Goal: Transaction & Acquisition: Purchase product/service

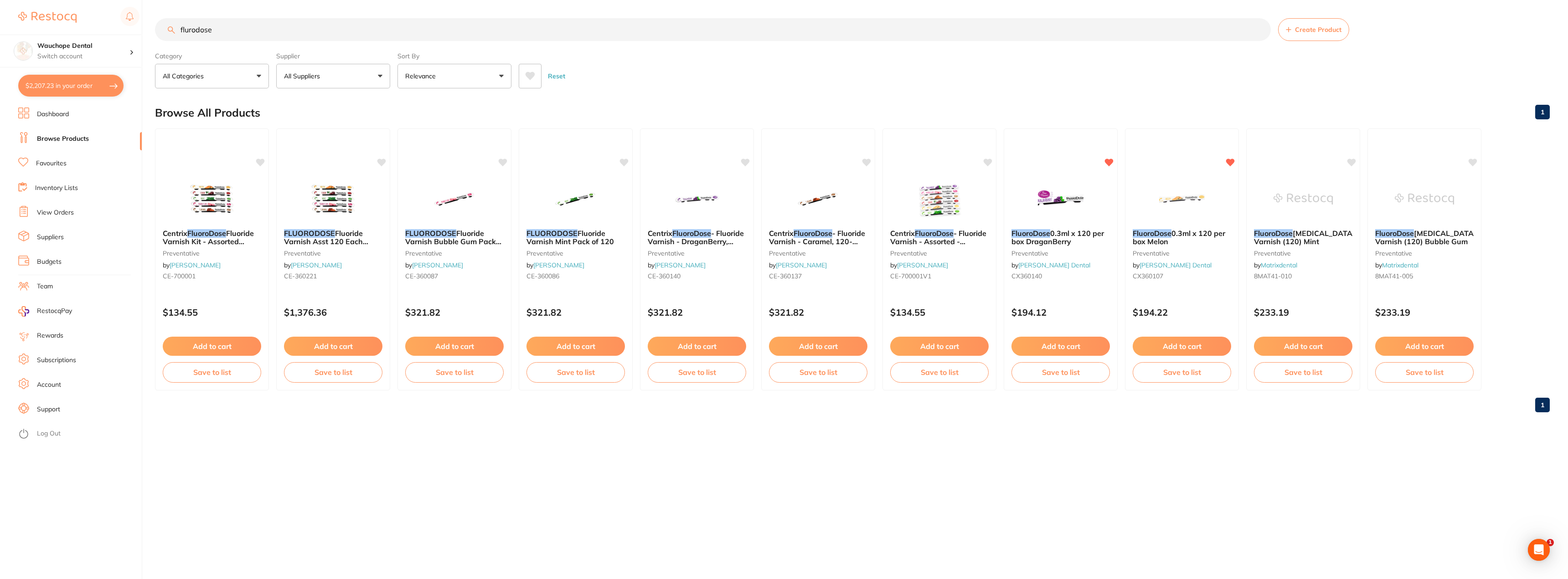
scroll to position [684, 0]
click at [52, 166] on link "Favourites" at bounding box center [51, 164] width 30 height 9
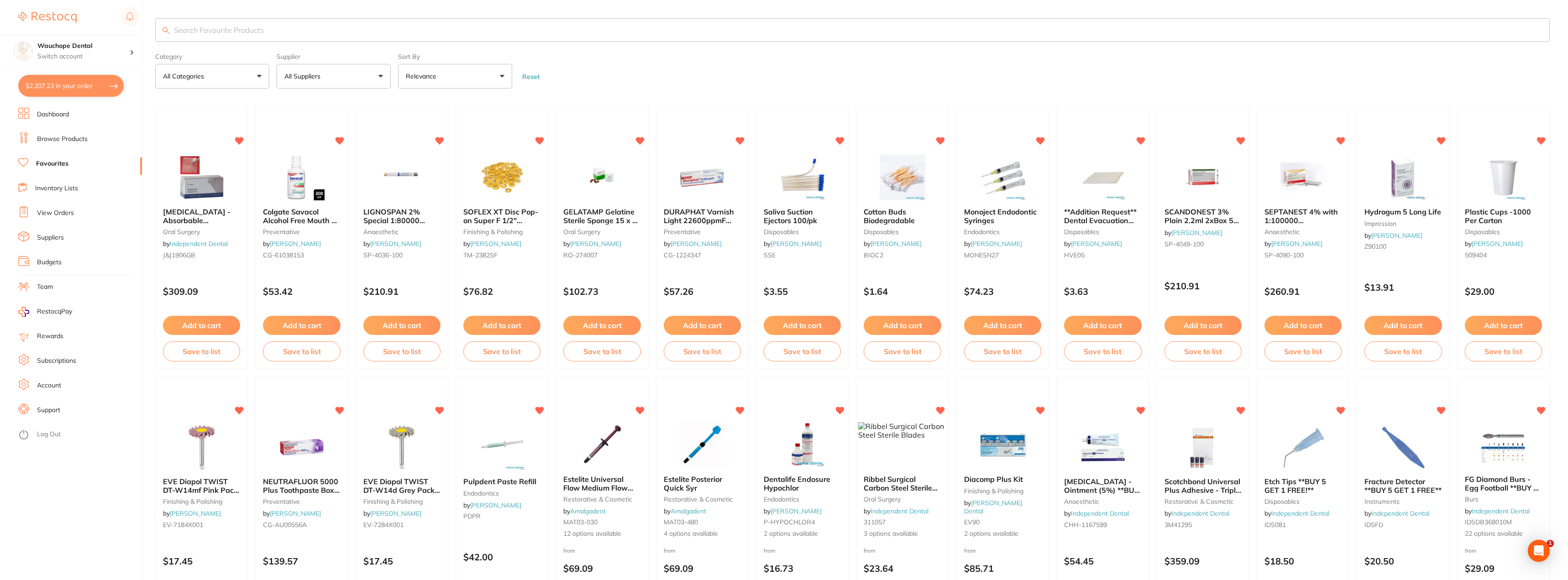
click at [277, 29] on input "search" at bounding box center [852, 30] width 1395 height 24
click at [193, 33] on input "search" at bounding box center [852, 30] width 1395 height 24
type input "retractor"
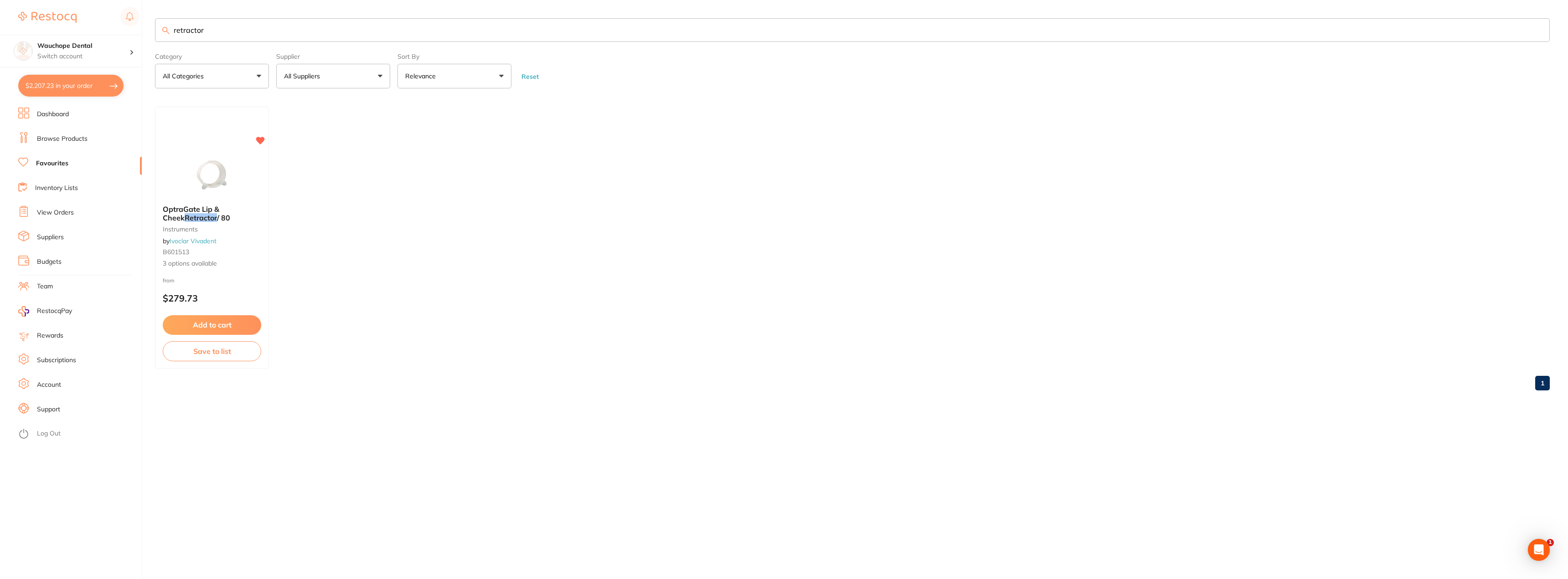
drag, startPoint x: 218, startPoint y: 36, endPoint x: 207, endPoint y: 30, distance: 12.5
click at [218, 36] on input "retractor" at bounding box center [852, 30] width 1395 height 24
click at [206, 30] on input "retractor" at bounding box center [852, 30] width 1395 height 24
type input "cheek"
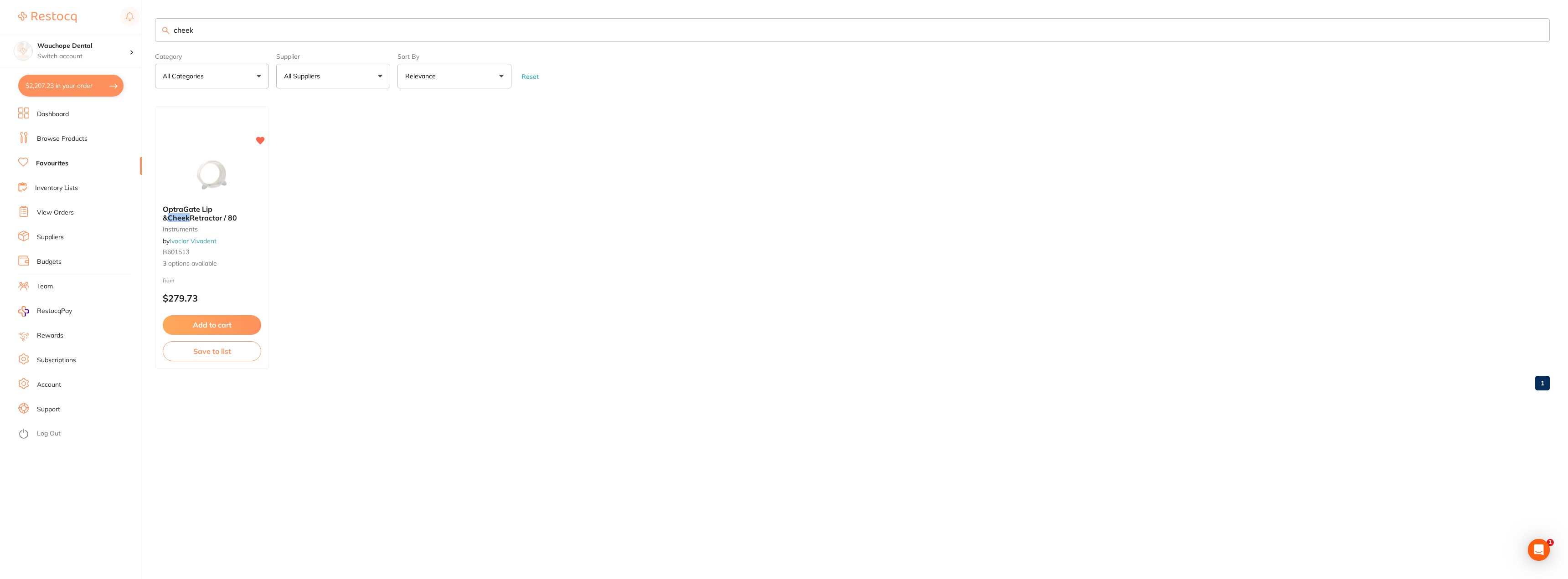
click at [68, 136] on link "Browse Products" at bounding box center [62, 139] width 51 height 9
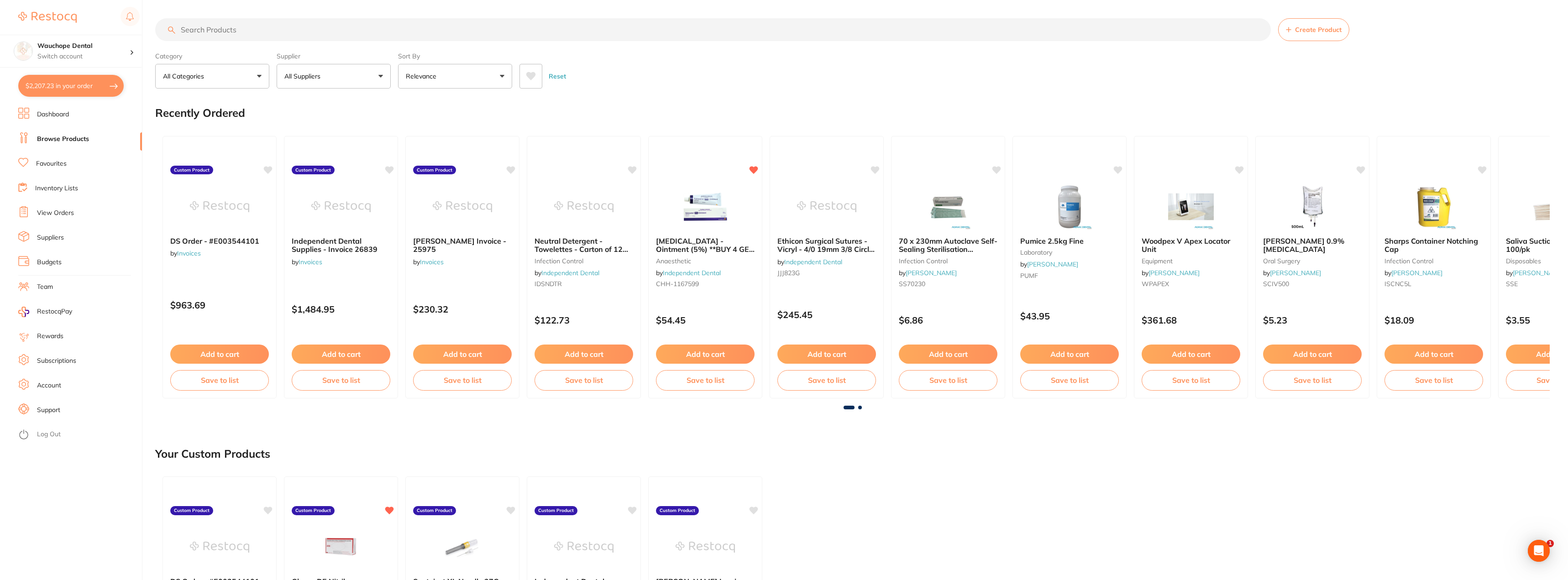
click at [314, 84] on button "All Suppliers" at bounding box center [334, 76] width 114 height 24
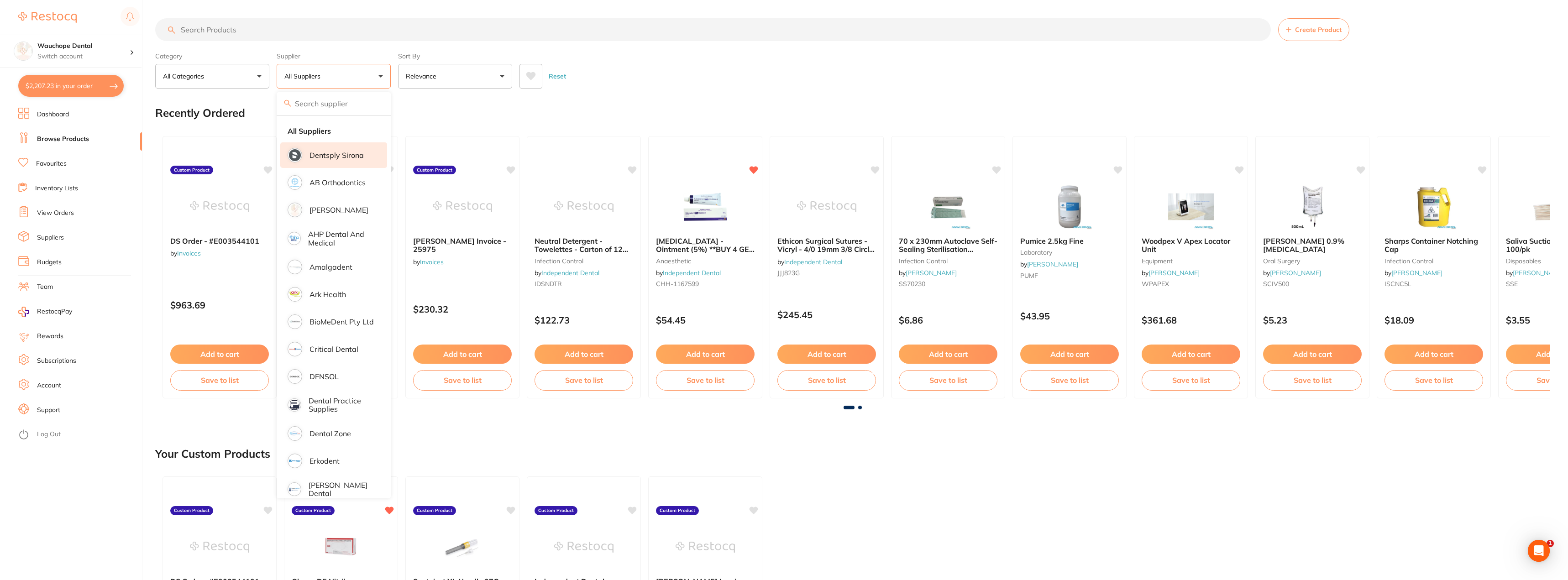
click at [321, 163] on li "Dentsply Sirona" at bounding box center [334, 155] width 107 height 26
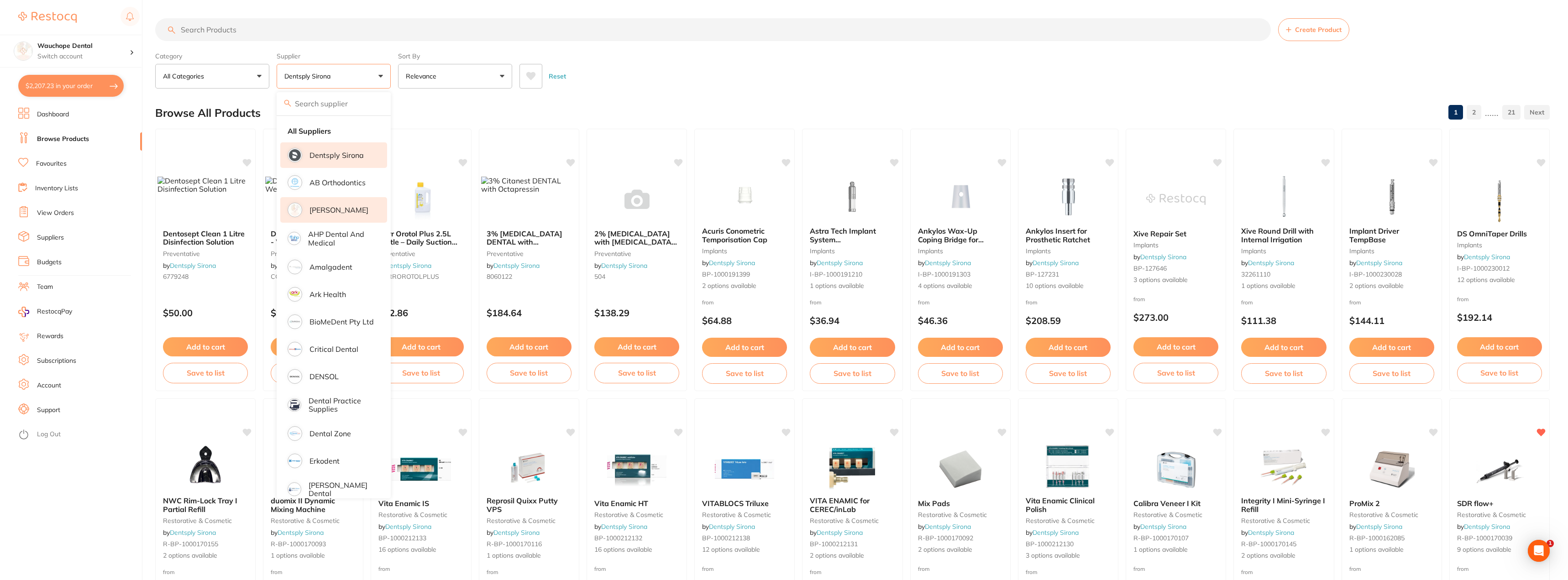
click at [329, 211] on p "[PERSON_NAME]" at bounding box center [339, 210] width 59 height 8
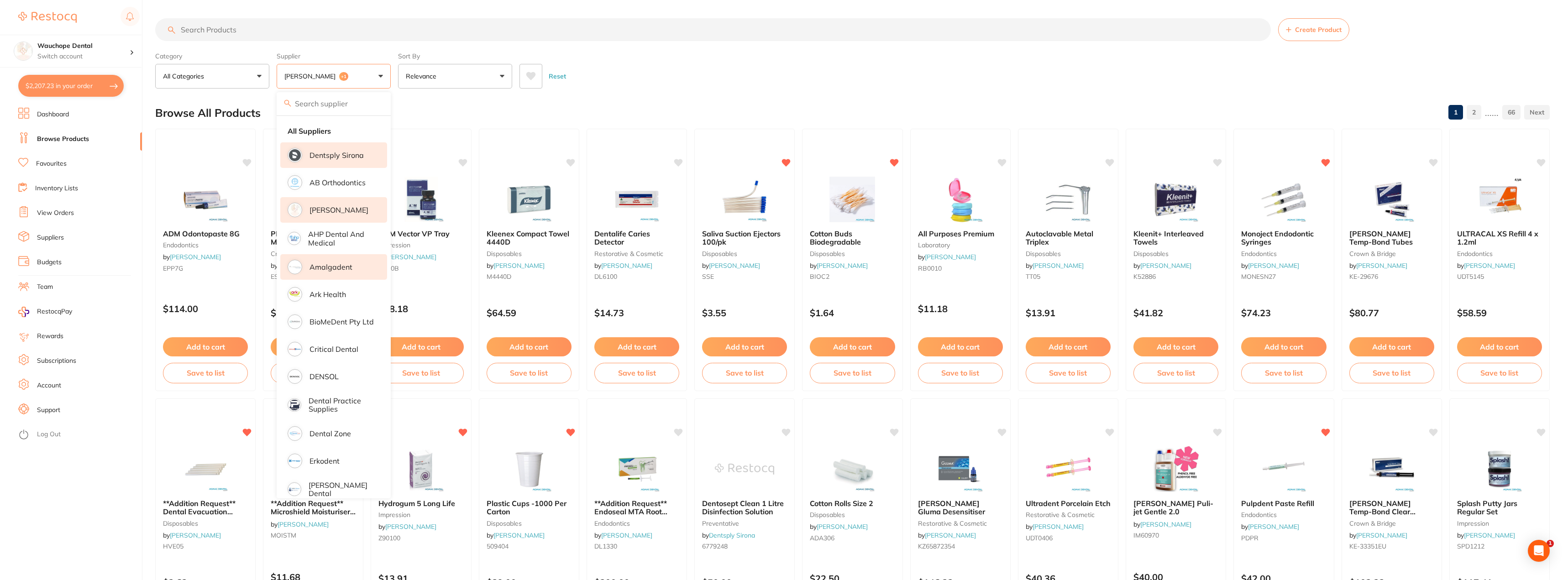
click at [322, 276] on li "Amalgadent" at bounding box center [334, 267] width 107 height 26
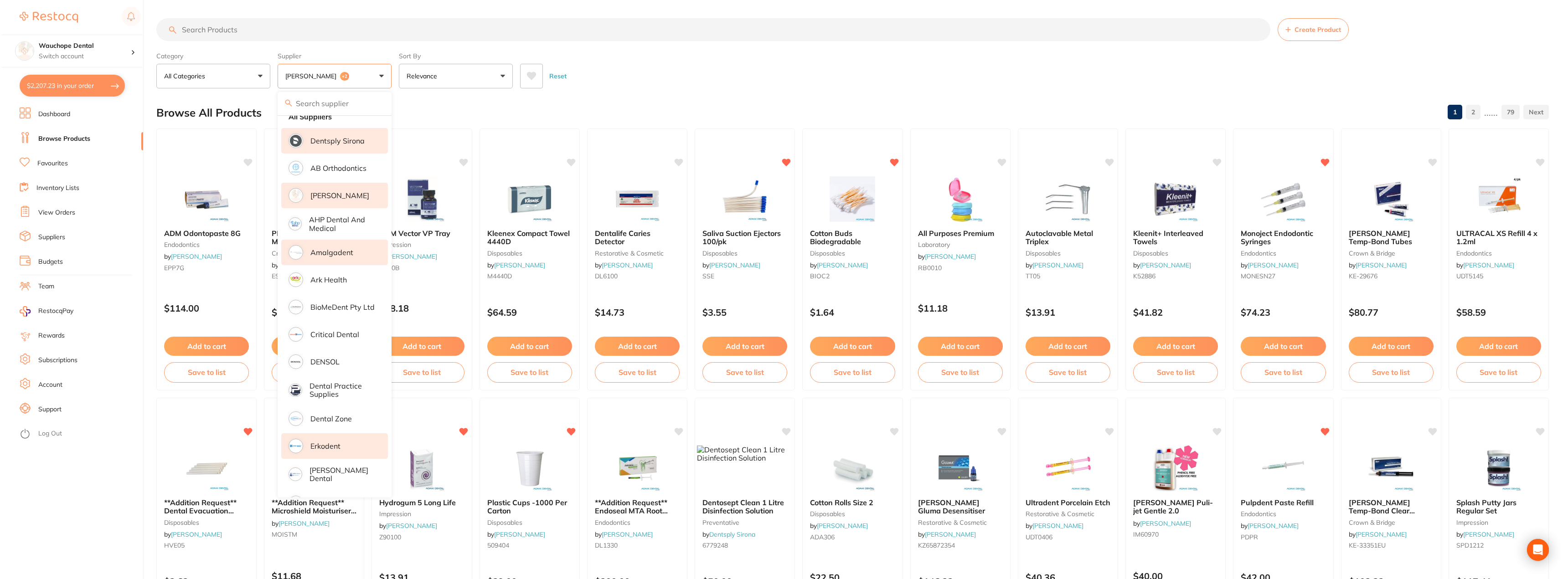
scroll to position [45, 0]
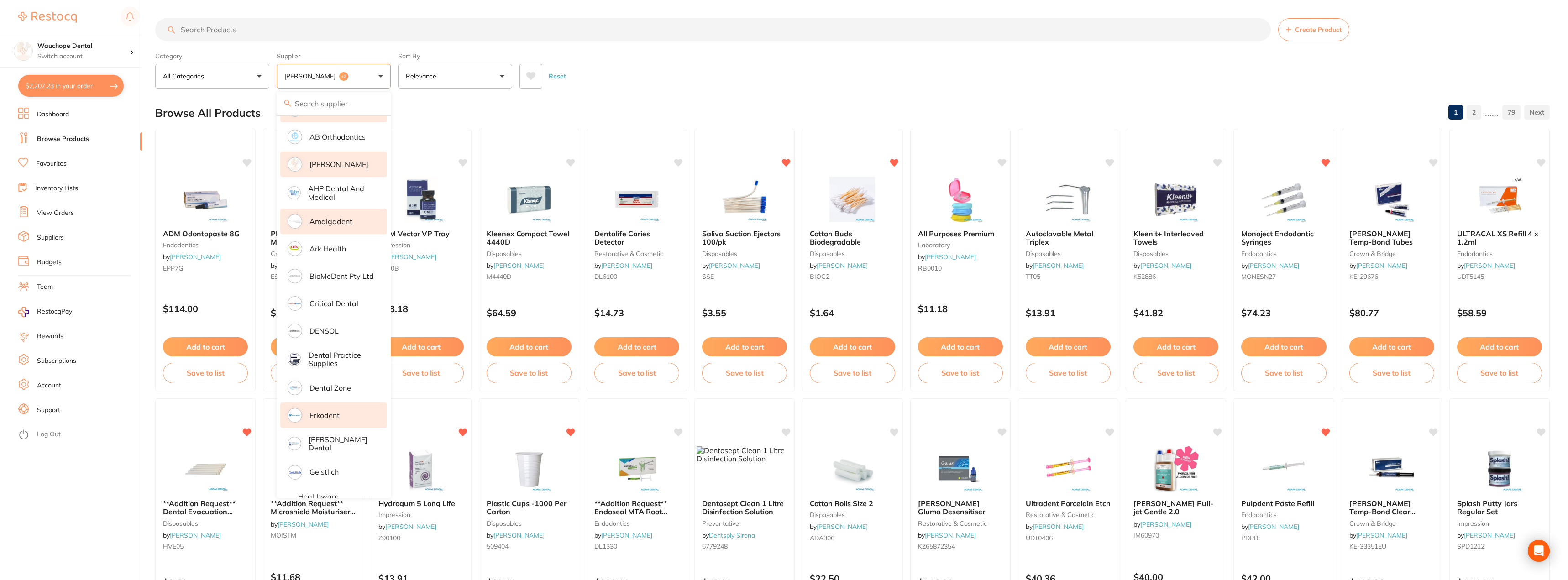
click at [319, 417] on p "Erkodent" at bounding box center [325, 415] width 30 height 8
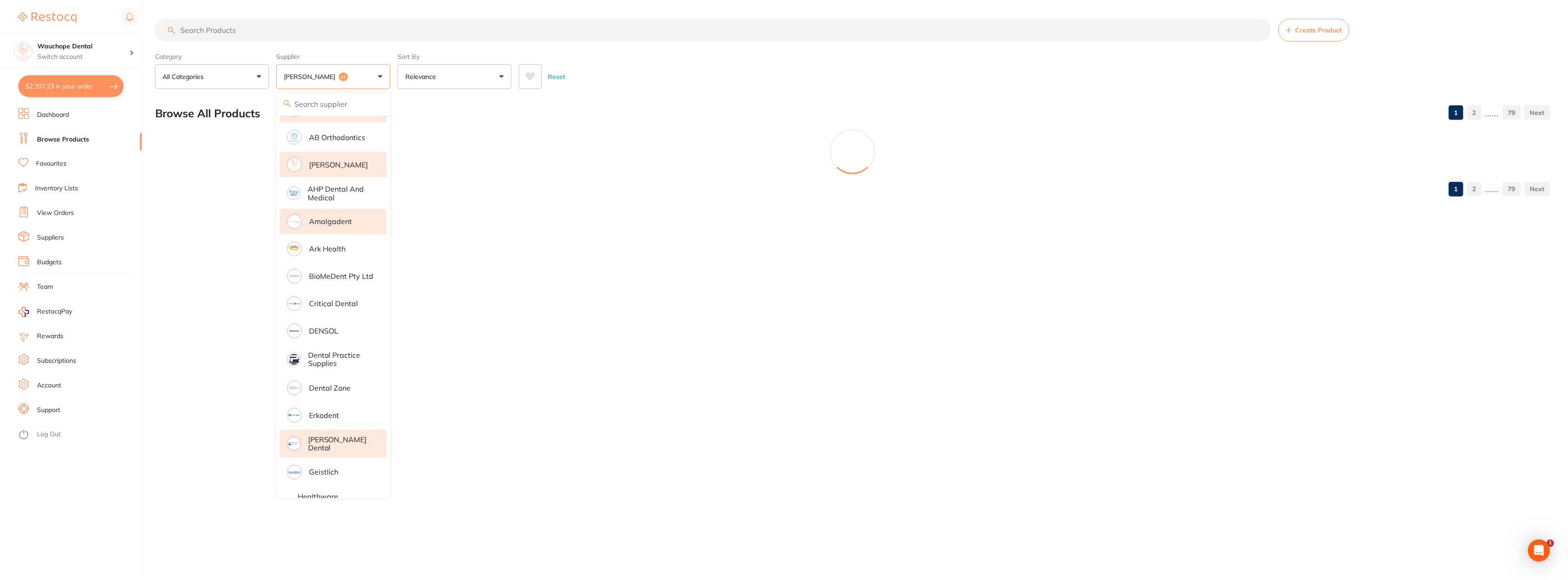
scroll to position [0, 0]
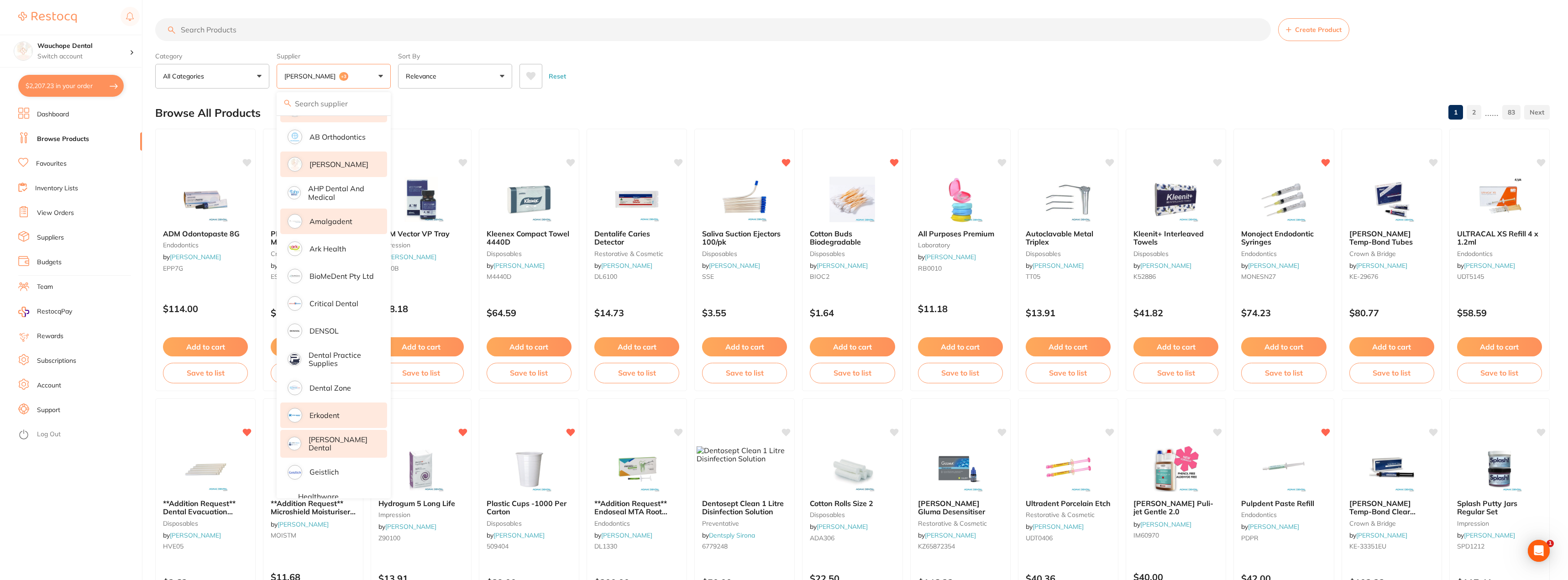
click at [326, 450] on li "[PERSON_NAME] Dental" at bounding box center [334, 444] width 107 height 28
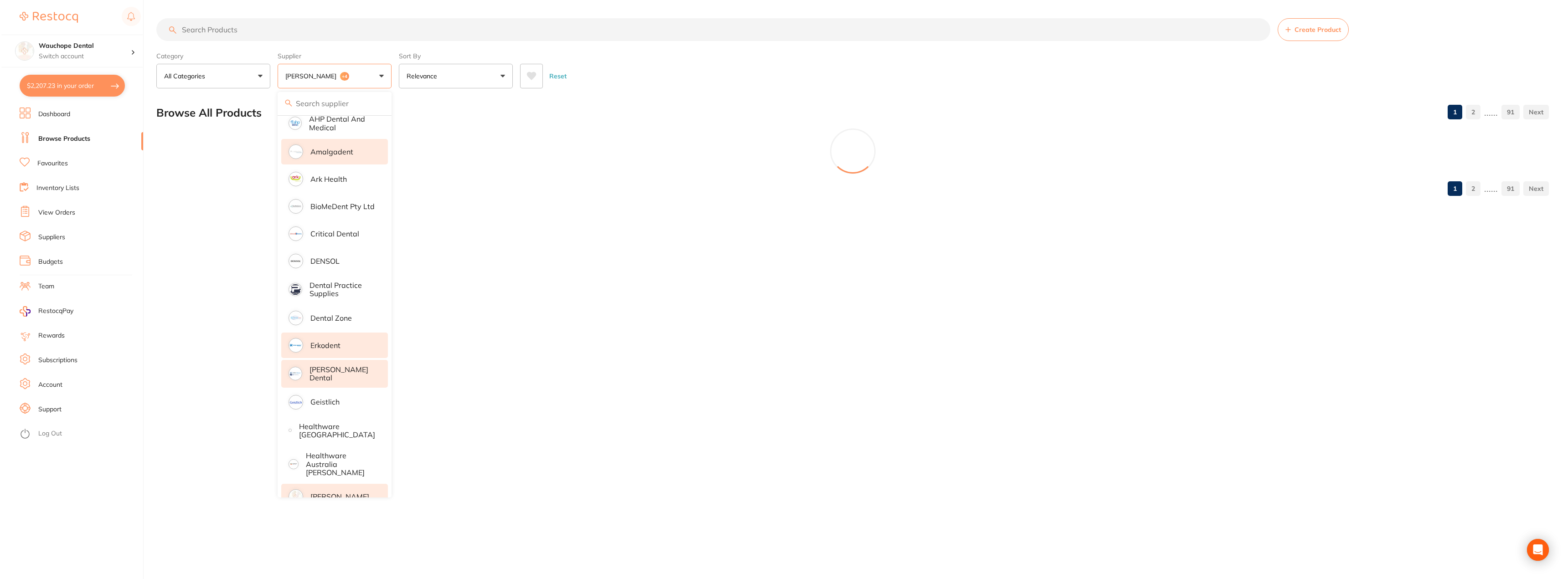
scroll to position [182, 0]
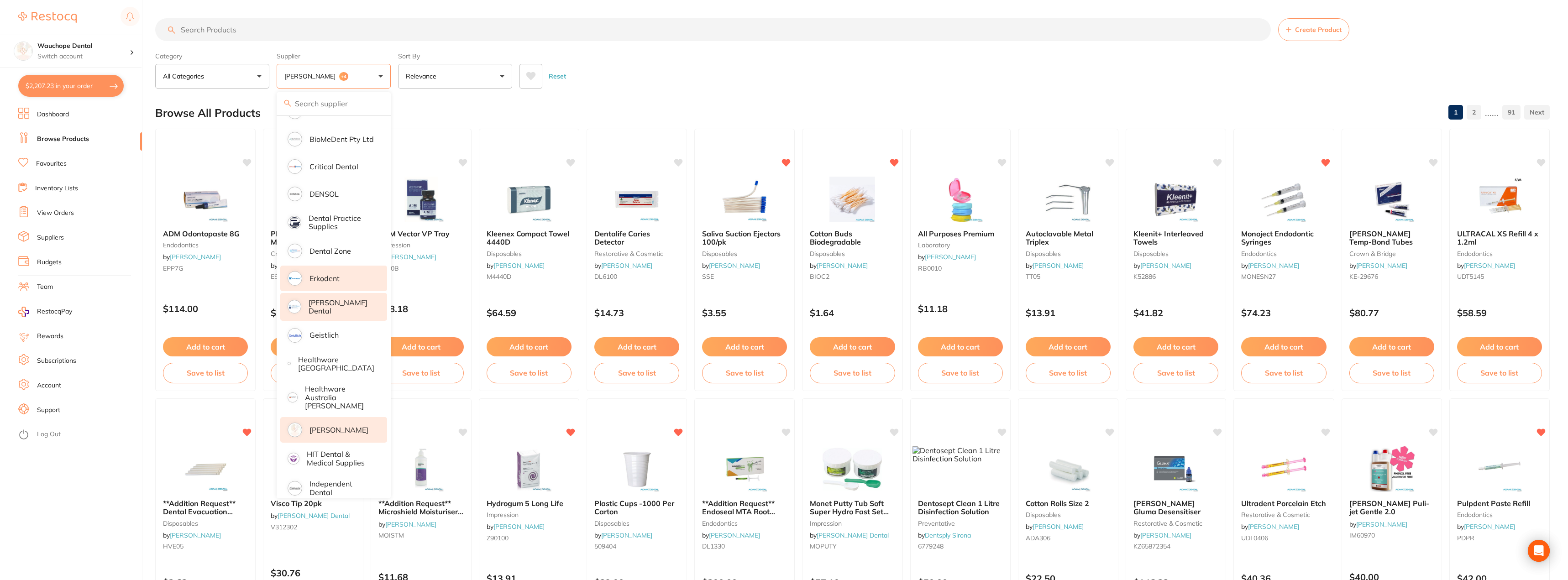
click at [332, 426] on p "[PERSON_NAME]" at bounding box center [339, 430] width 59 height 8
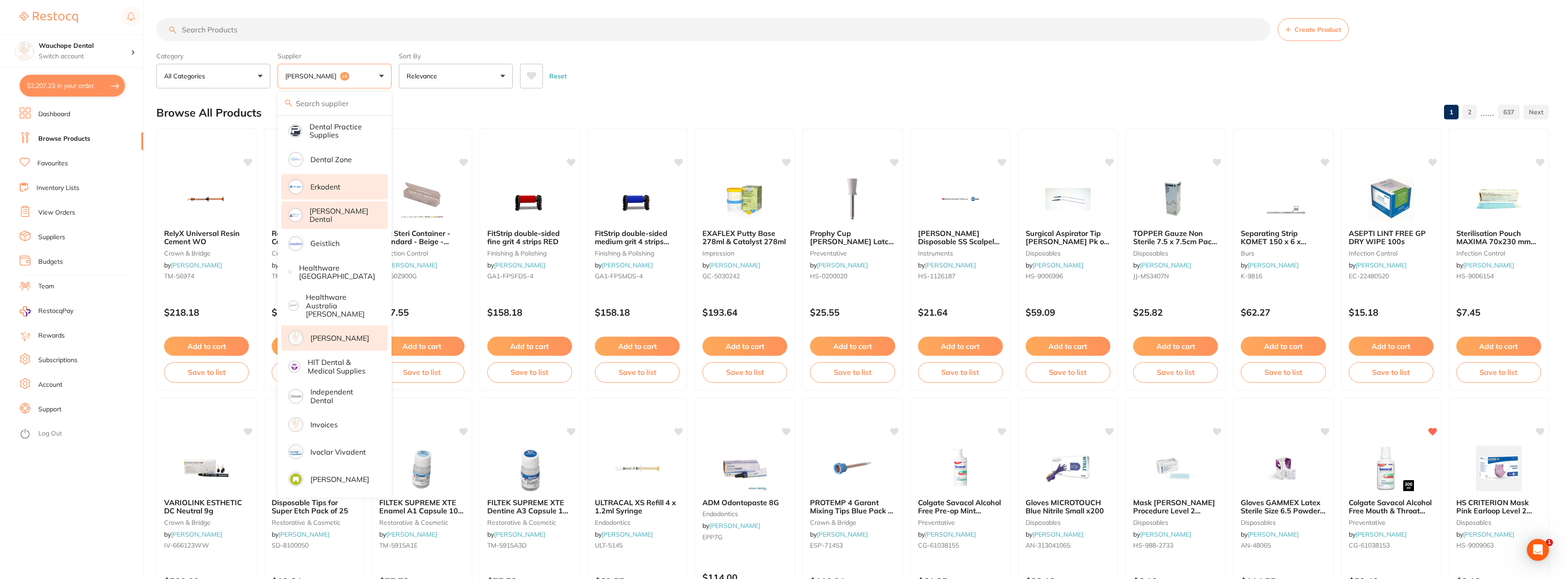
scroll to position [0, 0]
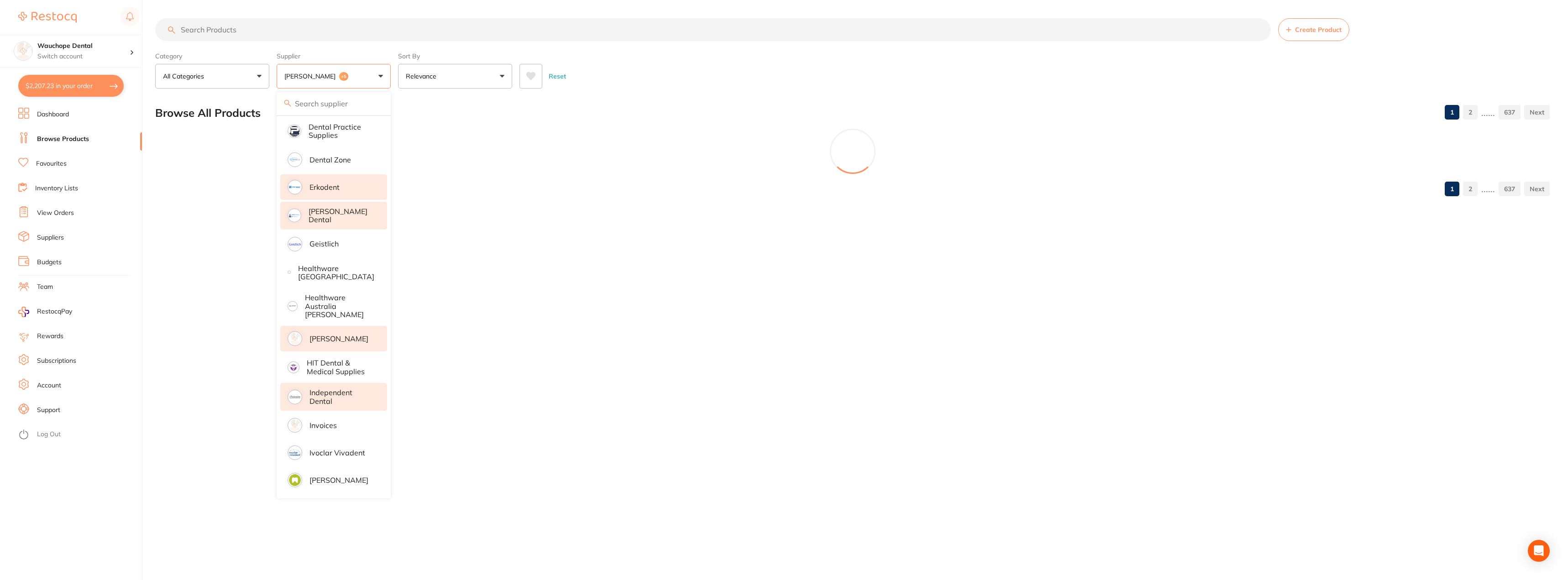
click at [334, 393] on p "Independent Dental" at bounding box center [342, 397] width 65 height 17
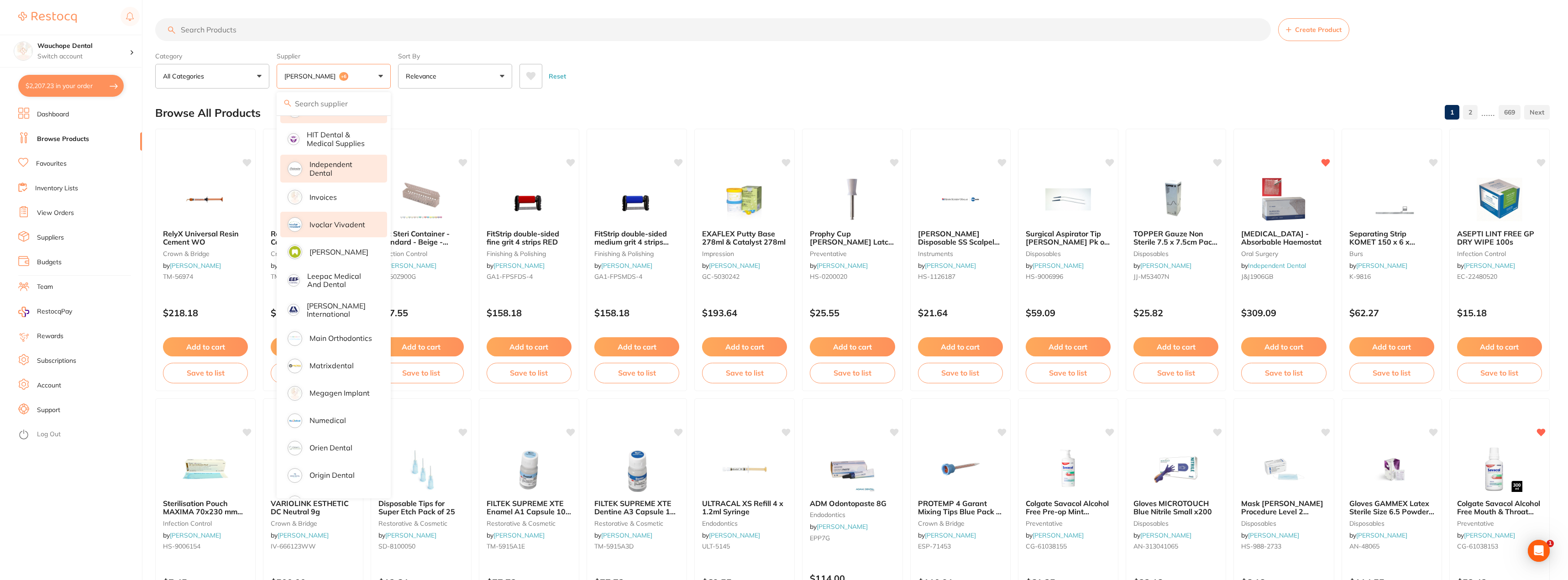
click at [348, 220] on p "Ivoclar Vivadent" at bounding box center [337, 224] width 55 height 8
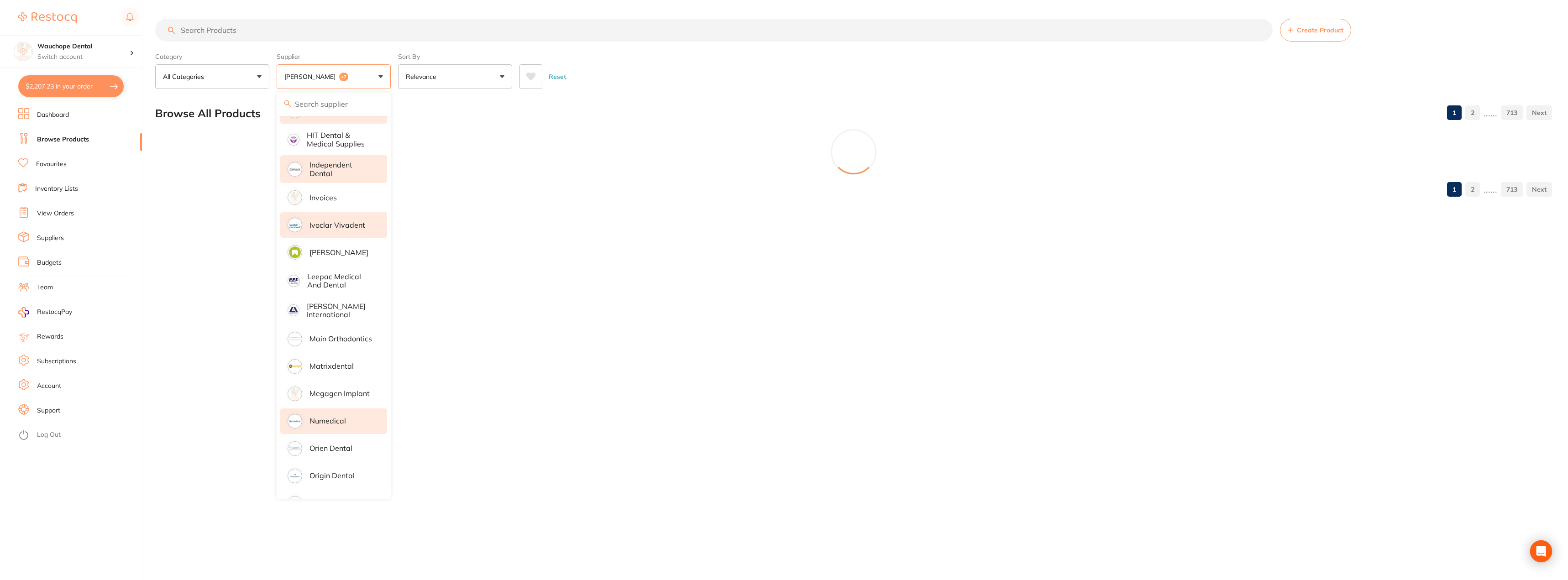
scroll to position [685, 0]
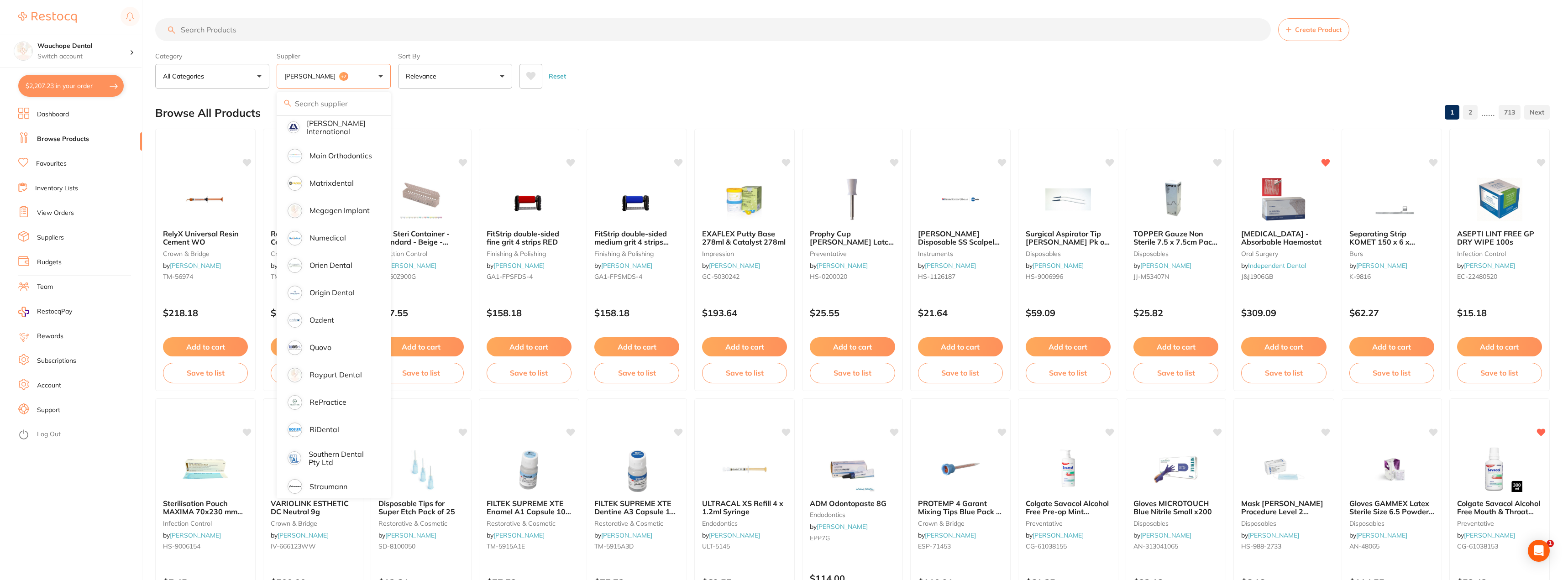
click at [276, 34] on input "search" at bounding box center [712, 30] width 1115 height 23
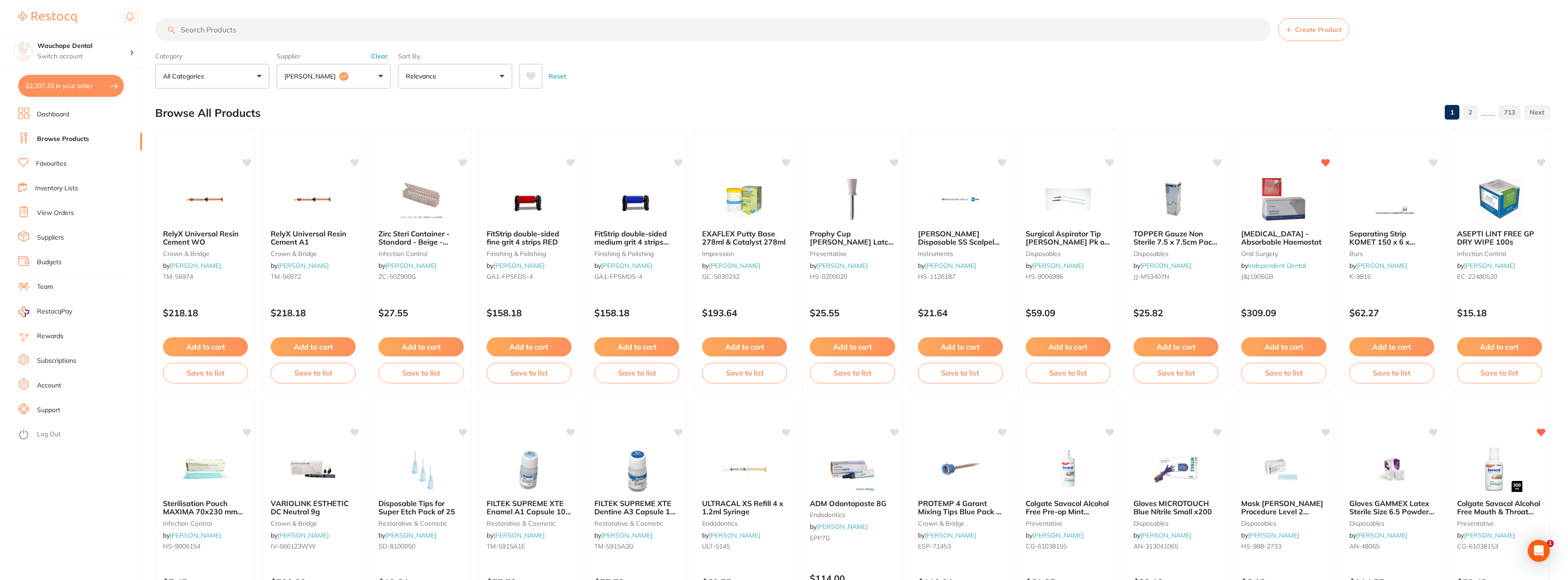
scroll to position [0, 0]
type input "cheek re"
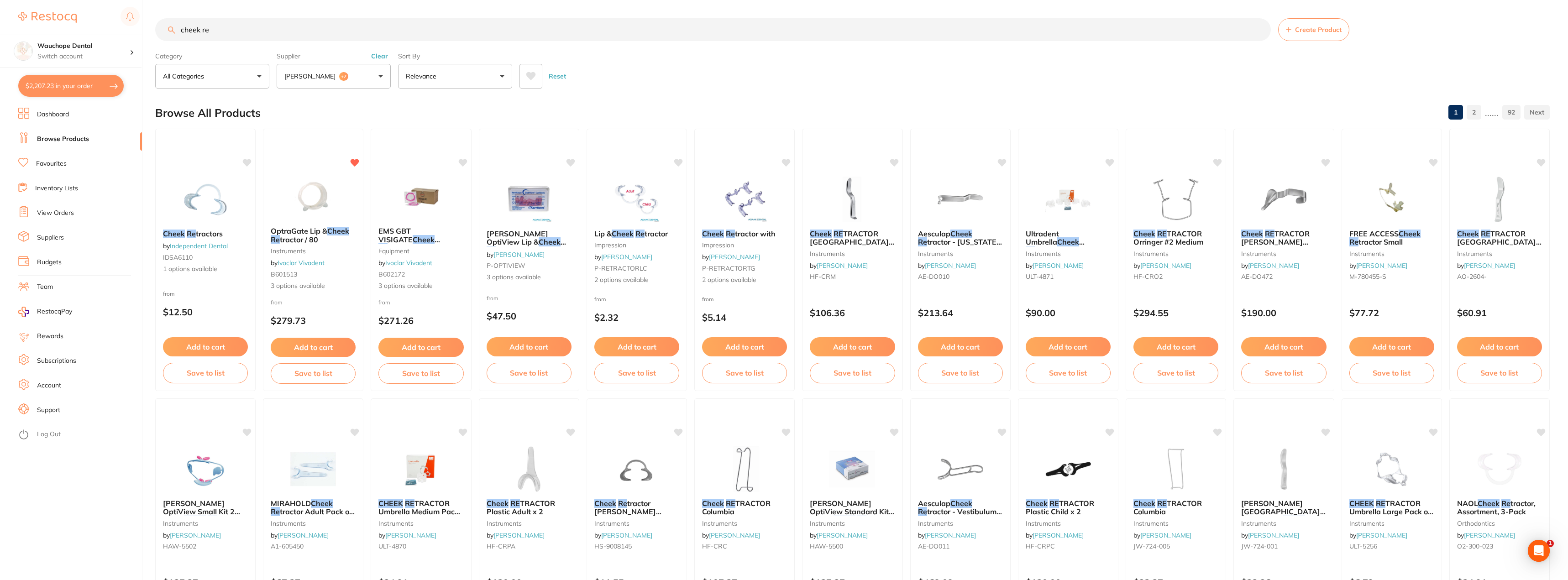
click at [212, 30] on input "cheek re" at bounding box center [712, 30] width 1115 height 23
drag, startPoint x: 212, startPoint y: 30, endPoint x: 221, endPoint y: 20, distance: 13.5
click at [212, 31] on input "cheek re" at bounding box center [712, 30] width 1115 height 23
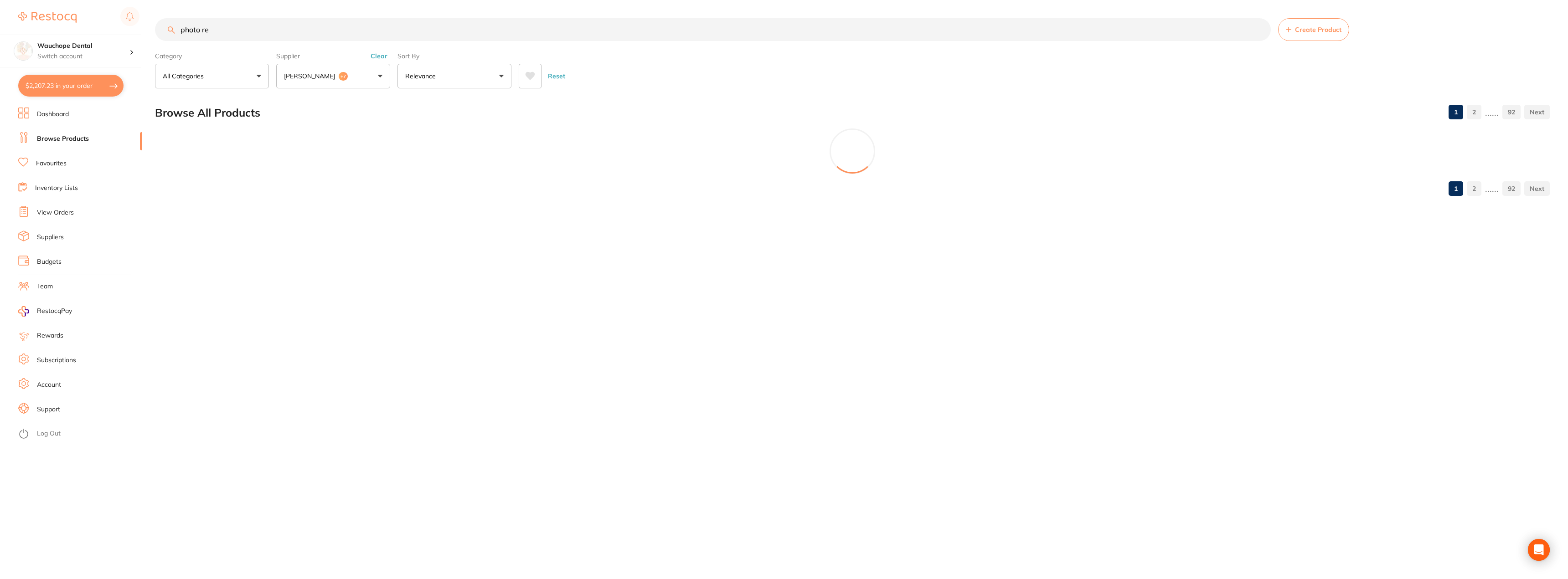
click at [240, 24] on input "photo re" at bounding box center [712, 30] width 1116 height 23
click at [239, 23] on input "photo re" at bounding box center [712, 30] width 1116 height 23
click at [238, 23] on input "photo re" at bounding box center [712, 30] width 1116 height 23
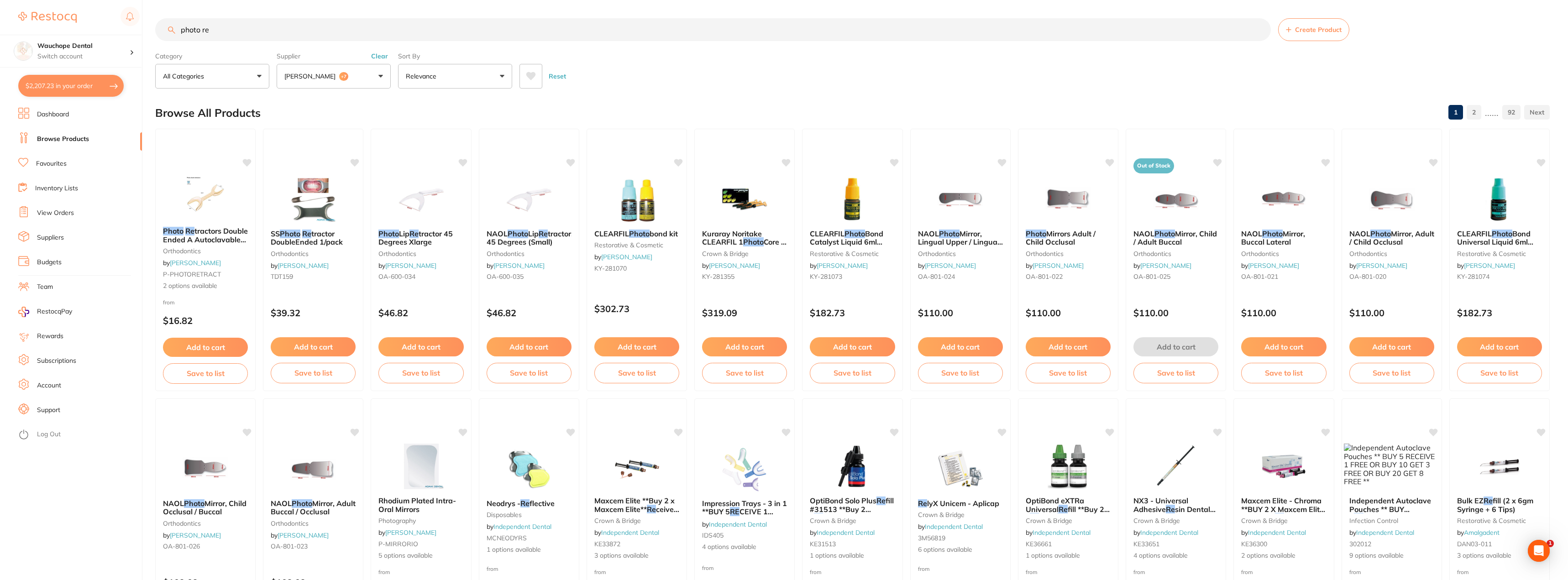
click at [237, 24] on input "photo re" at bounding box center [712, 30] width 1115 height 23
click at [233, 26] on input "photo re" at bounding box center [712, 30] width 1115 height 23
type input "p"
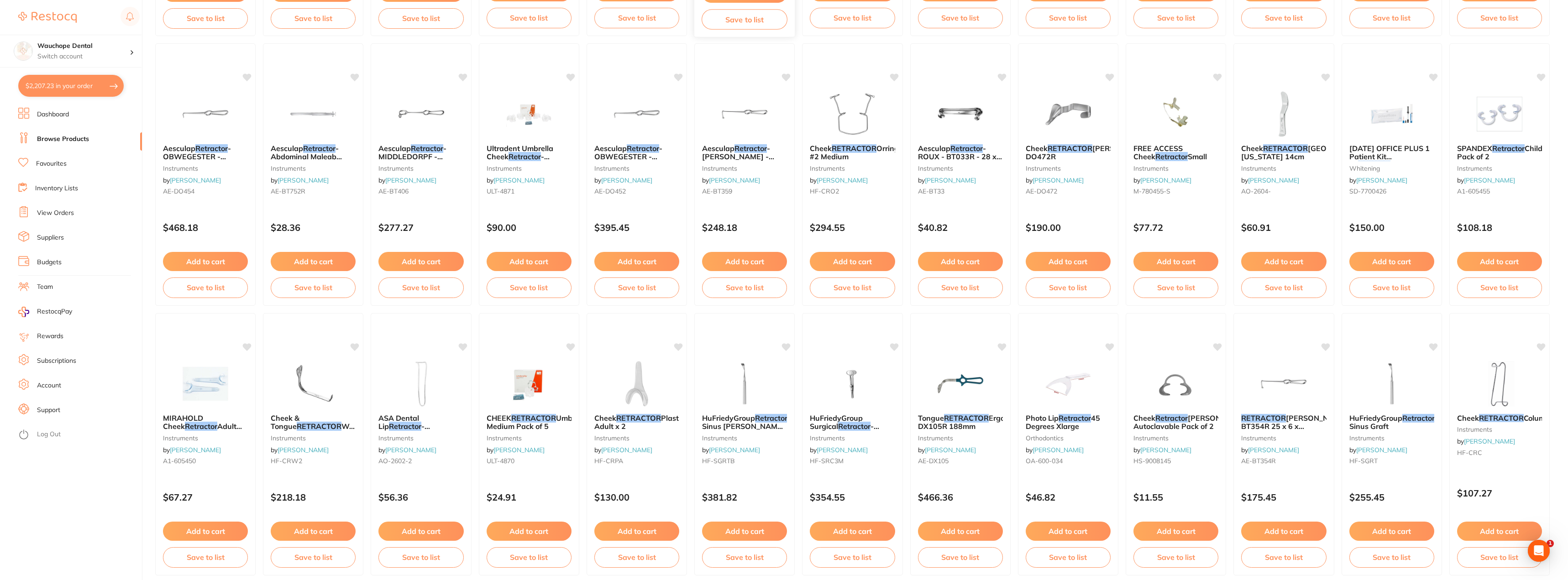
scroll to position [481, 0]
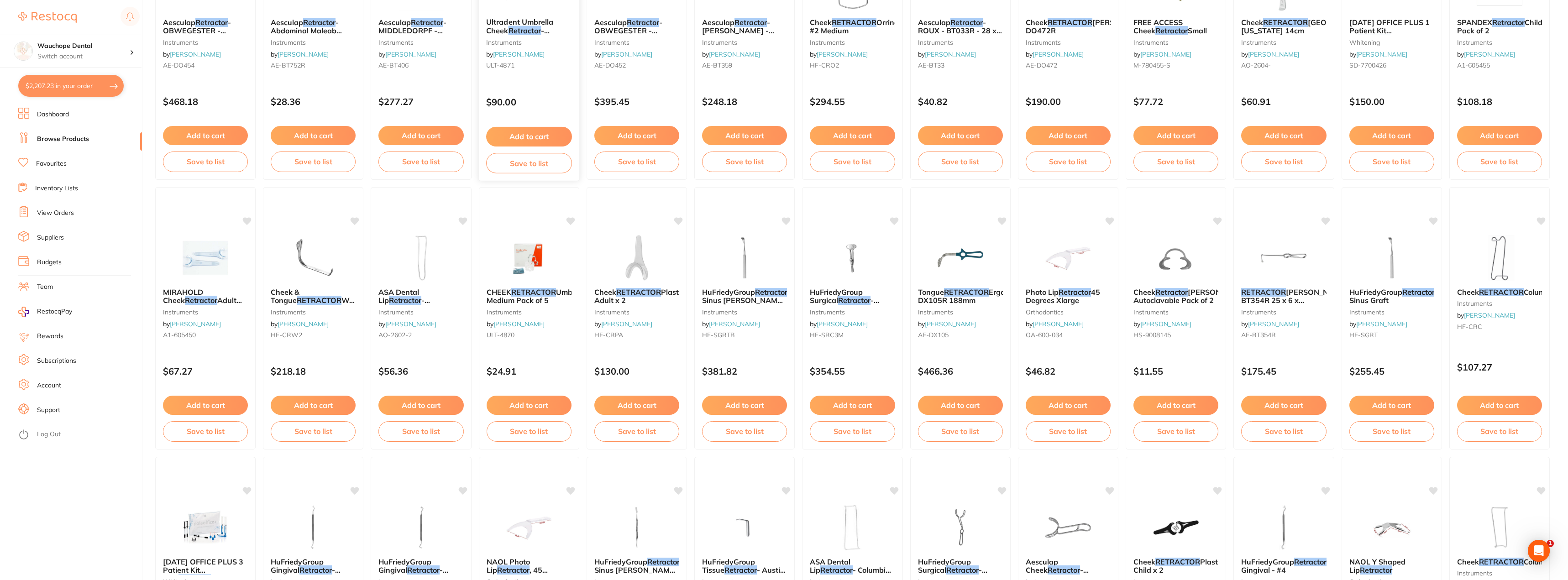
type input "retractor"
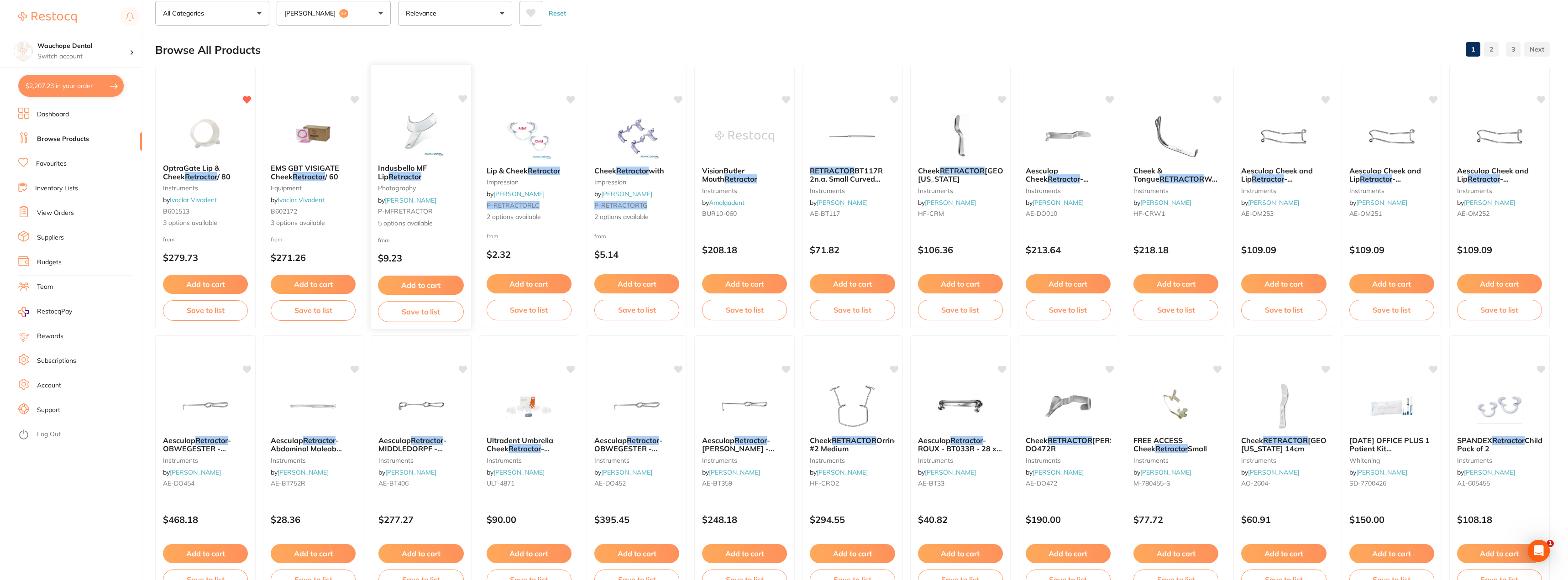
scroll to position [0, 0]
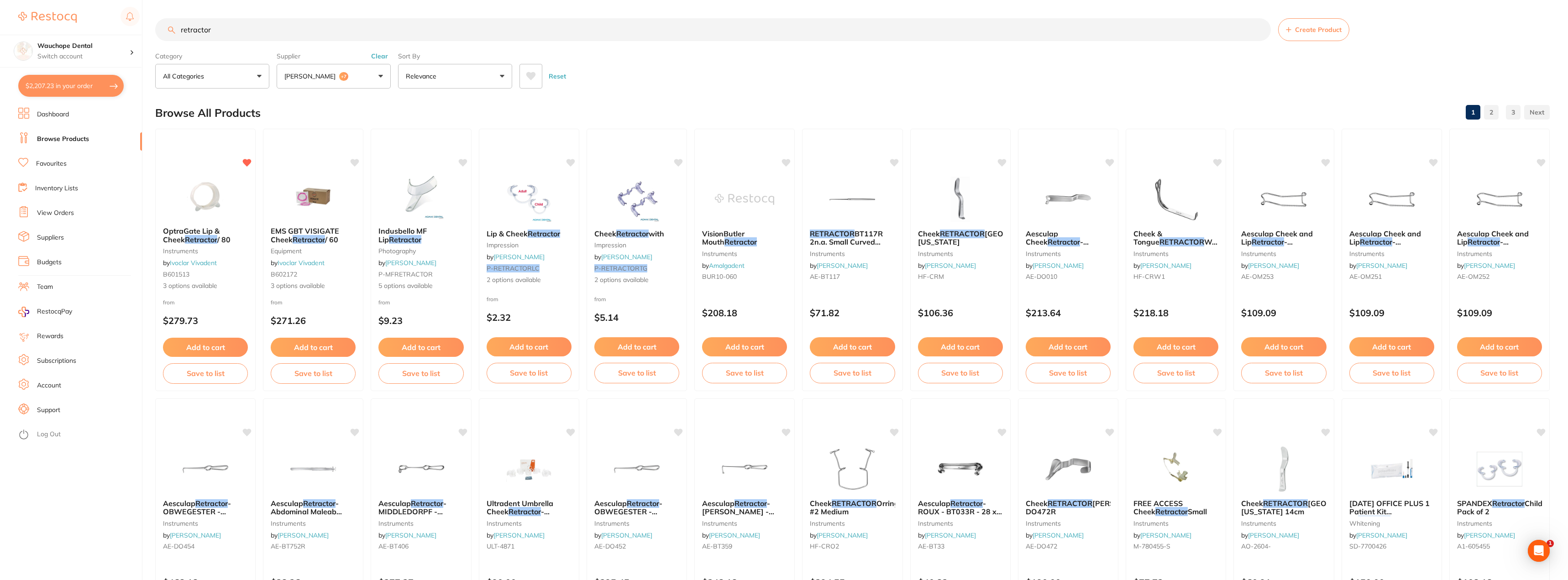
click at [359, 70] on button "[PERSON_NAME] +7" at bounding box center [334, 76] width 114 height 24
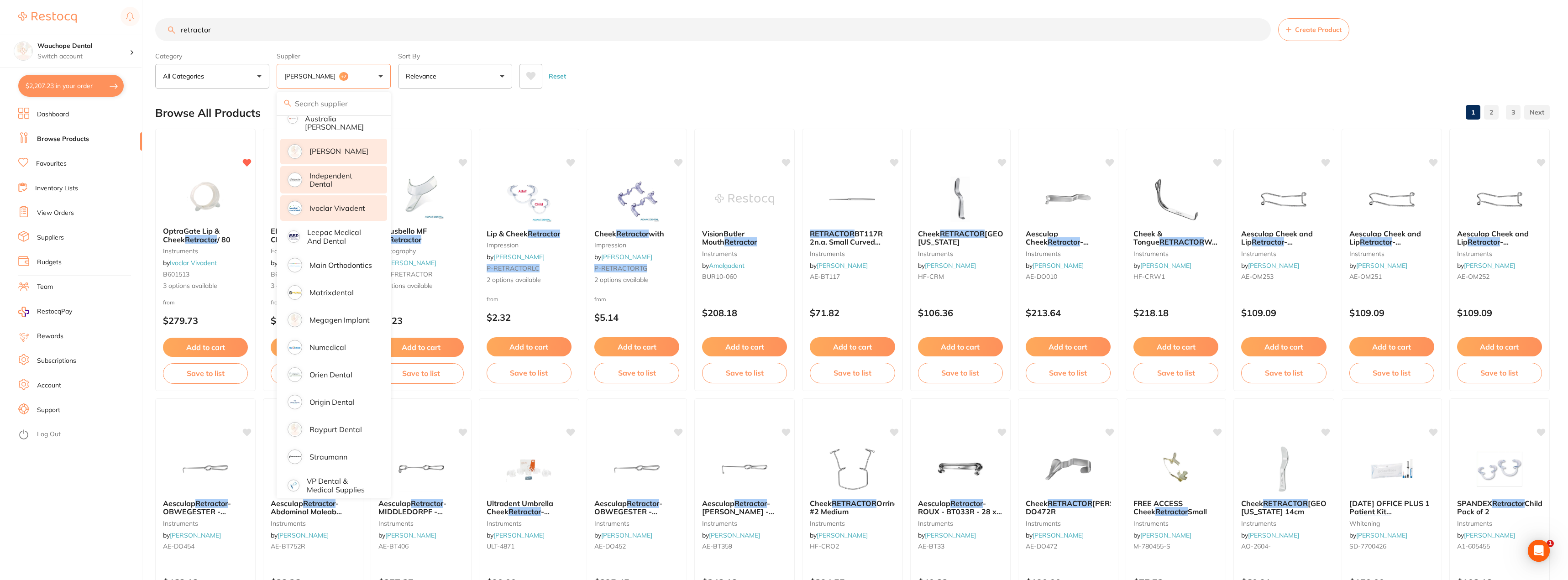
click at [321, 152] on li "[PERSON_NAME]" at bounding box center [334, 152] width 107 height 26
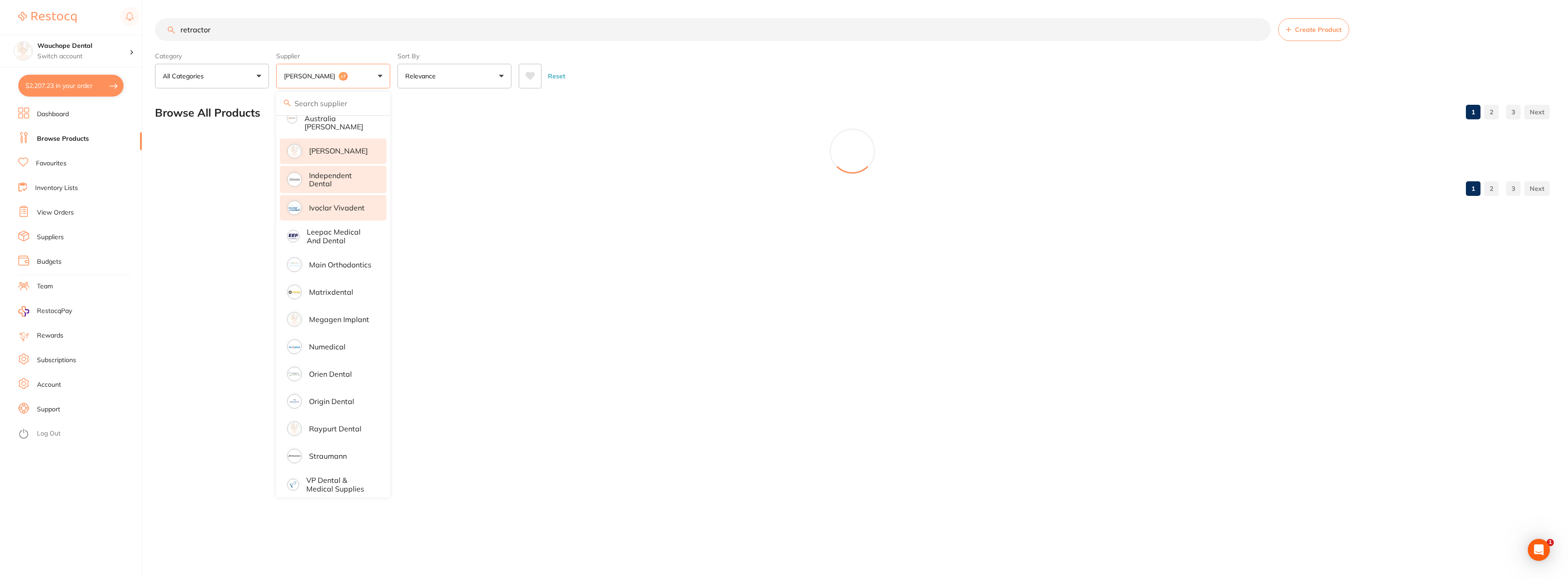
click at [333, 207] on li "Ivoclar Vivadent" at bounding box center [333, 207] width 107 height 26
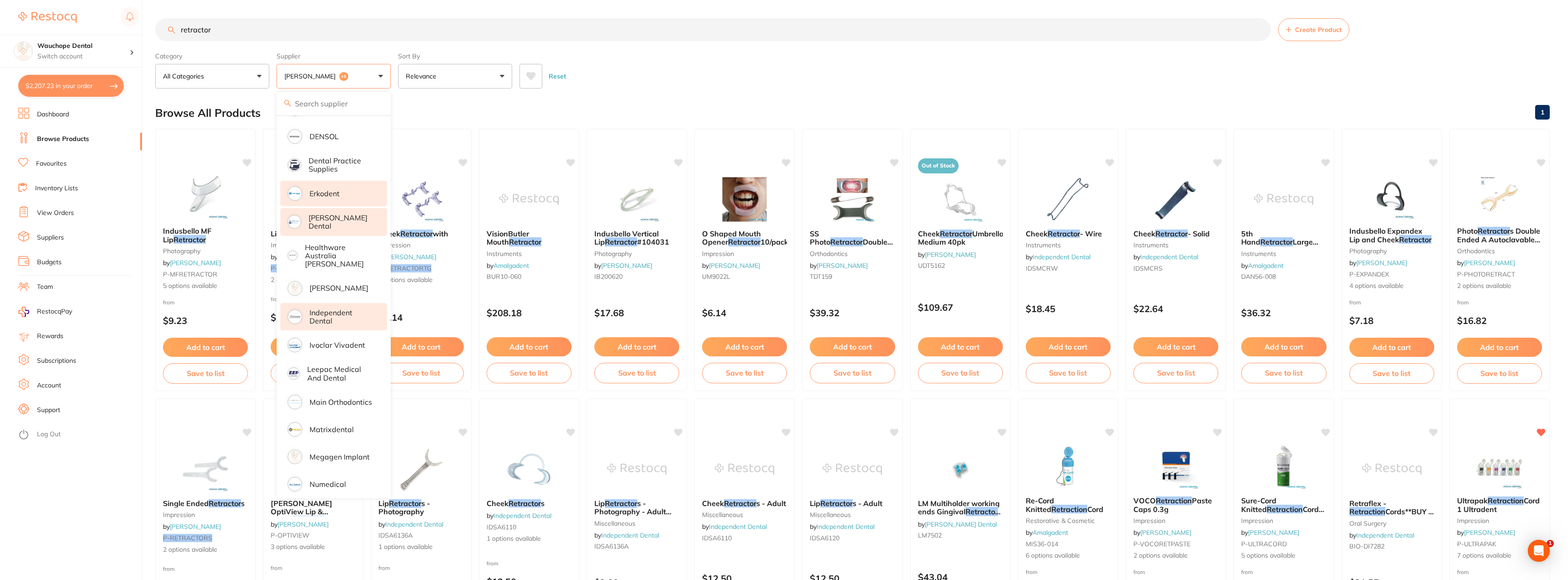
click at [341, 220] on p "[PERSON_NAME] Dental" at bounding box center [341, 222] width 66 height 17
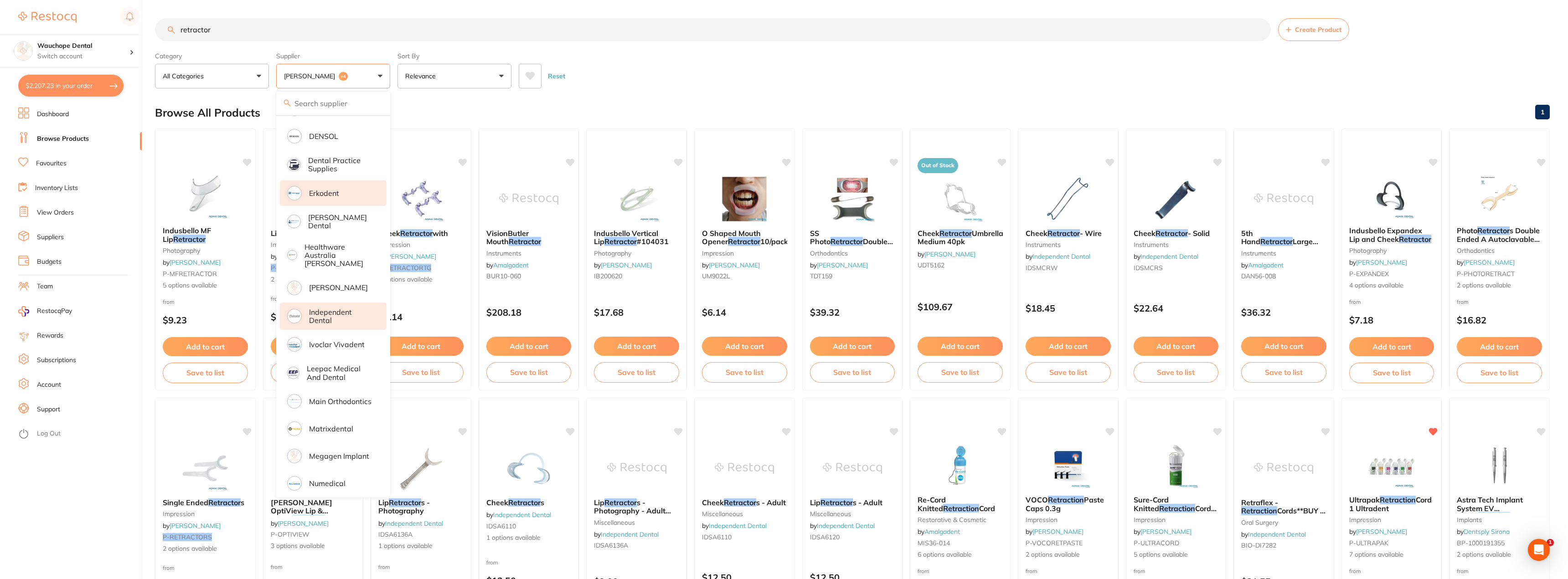
click at [338, 196] on p "Erkodent" at bounding box center [325, 193] width 30 height 8
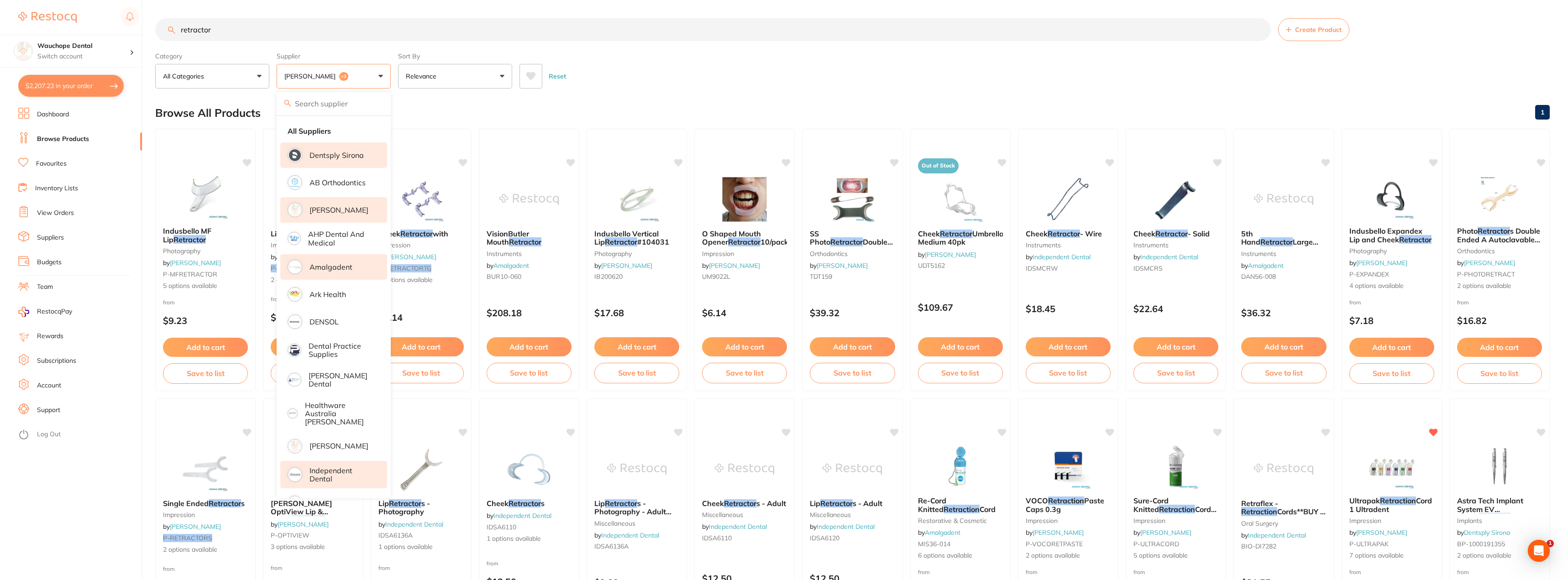
click at [354, 157] on p "Dentsply Sirona" at bounding box center [337, 155] width 54 height 8
click at [342, 218] on li "[PERSON_NAME]" at bounding box center [334, 210] width 107 height 26
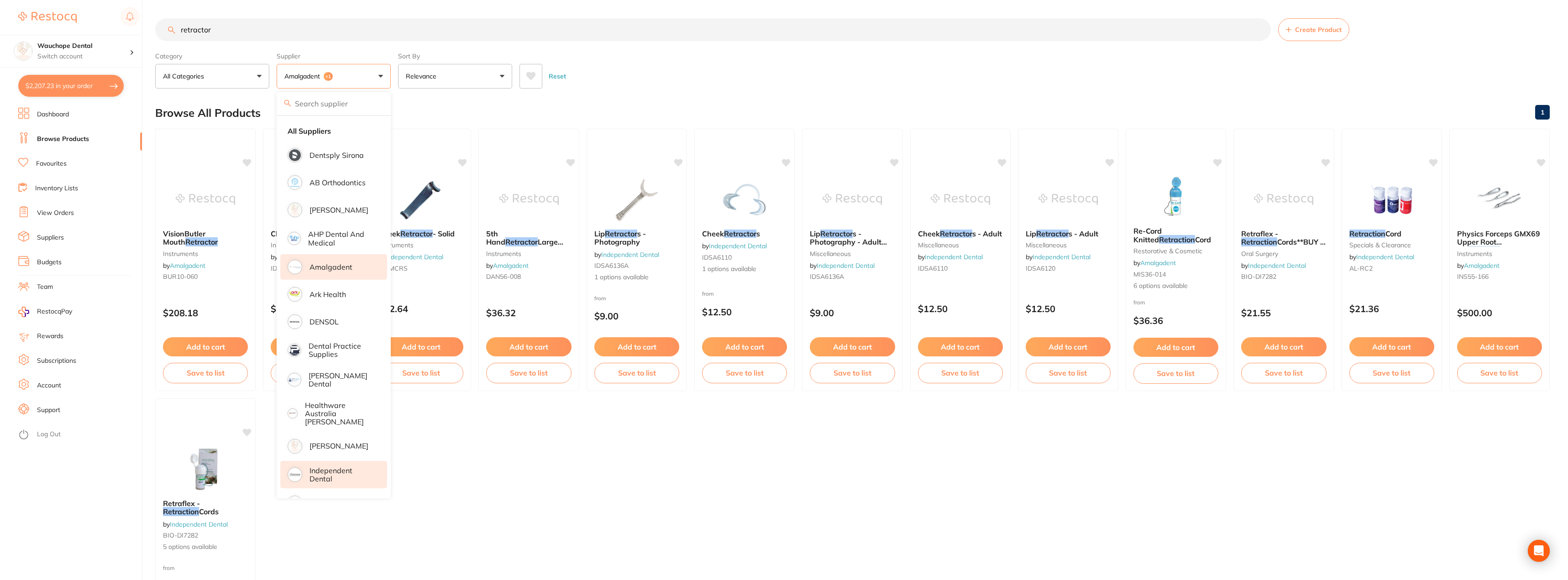
click at [343, 271] on p "Amalgadent" at bounding box center [331, 267] width 43 height 8
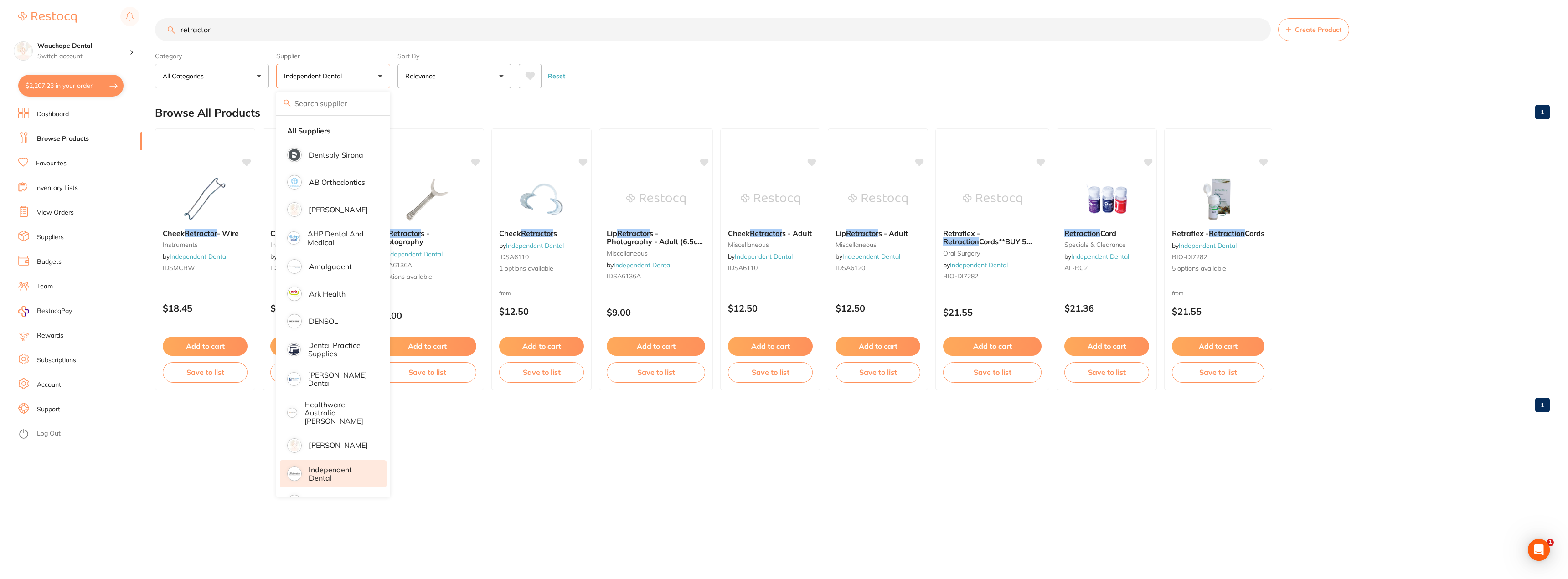
click at [615, 93] on main "retractor Create Product Category All Categories All Categories instruments mis…" at bounding box center [861, 218] width 1413 height 438
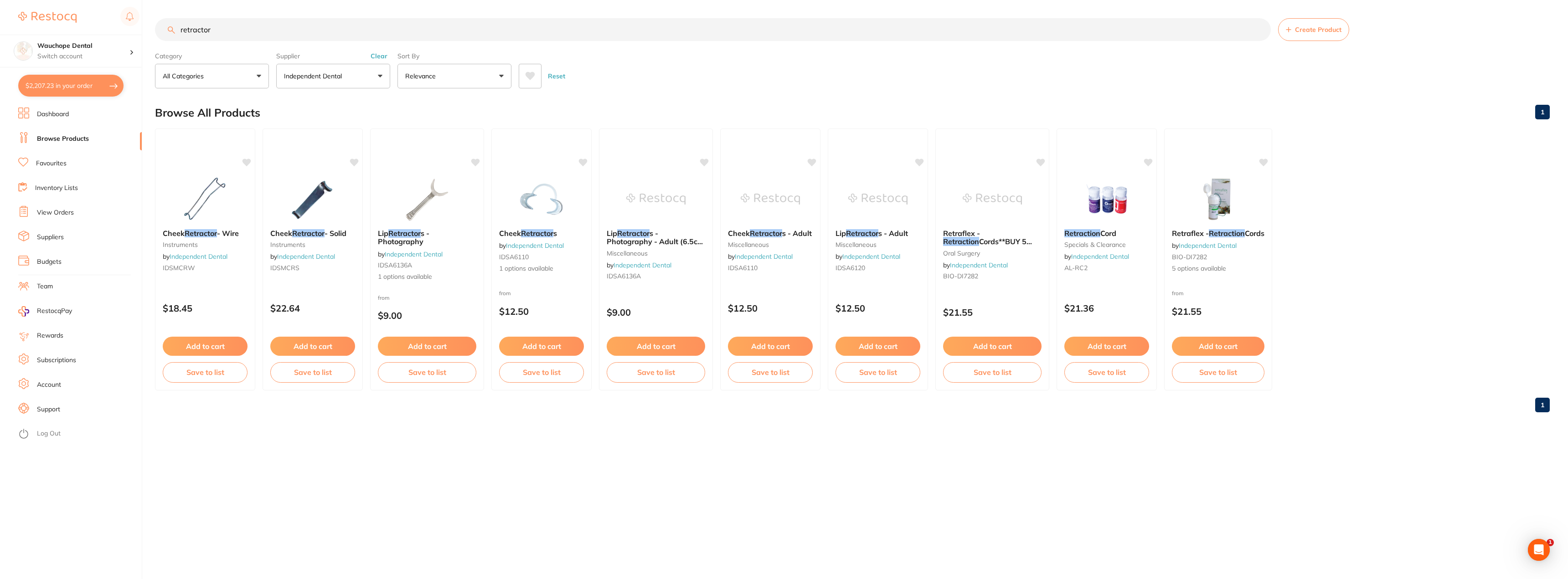
click at [649, 208] on img at bounding box center [656, 199] width 59 height 45
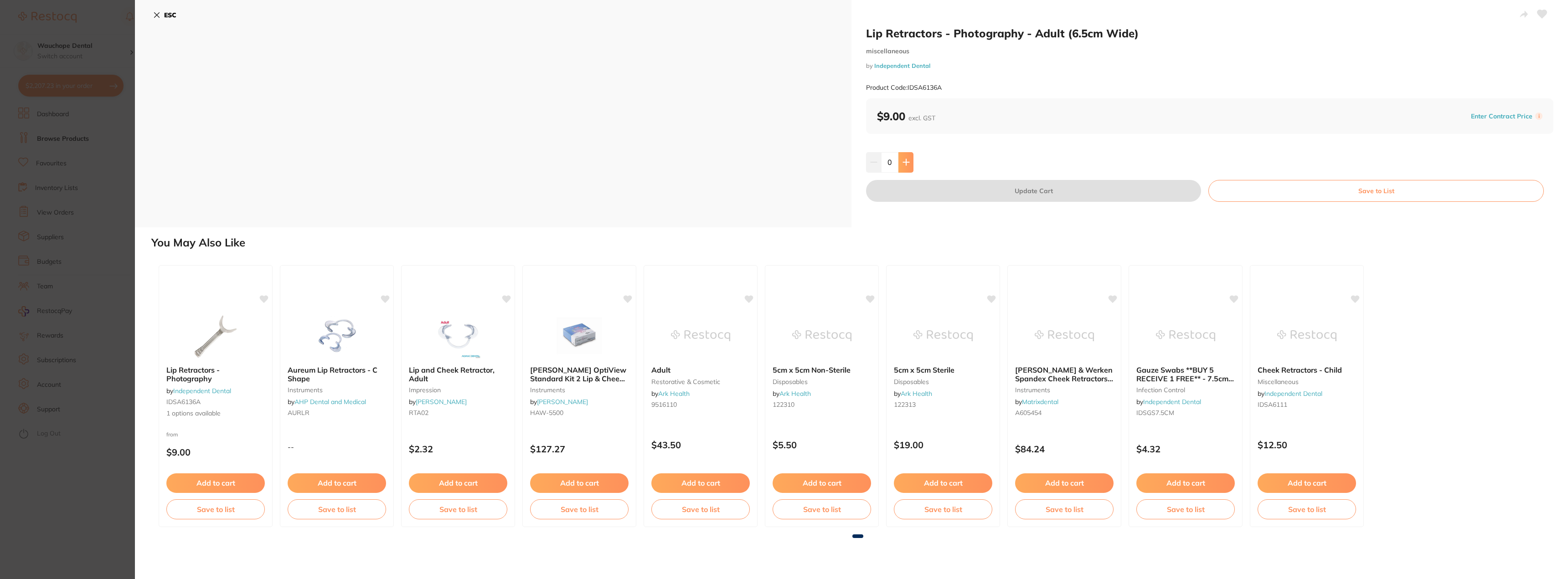
click at [902, 158] on button at bounding box center [906, 162] width 15 height 20
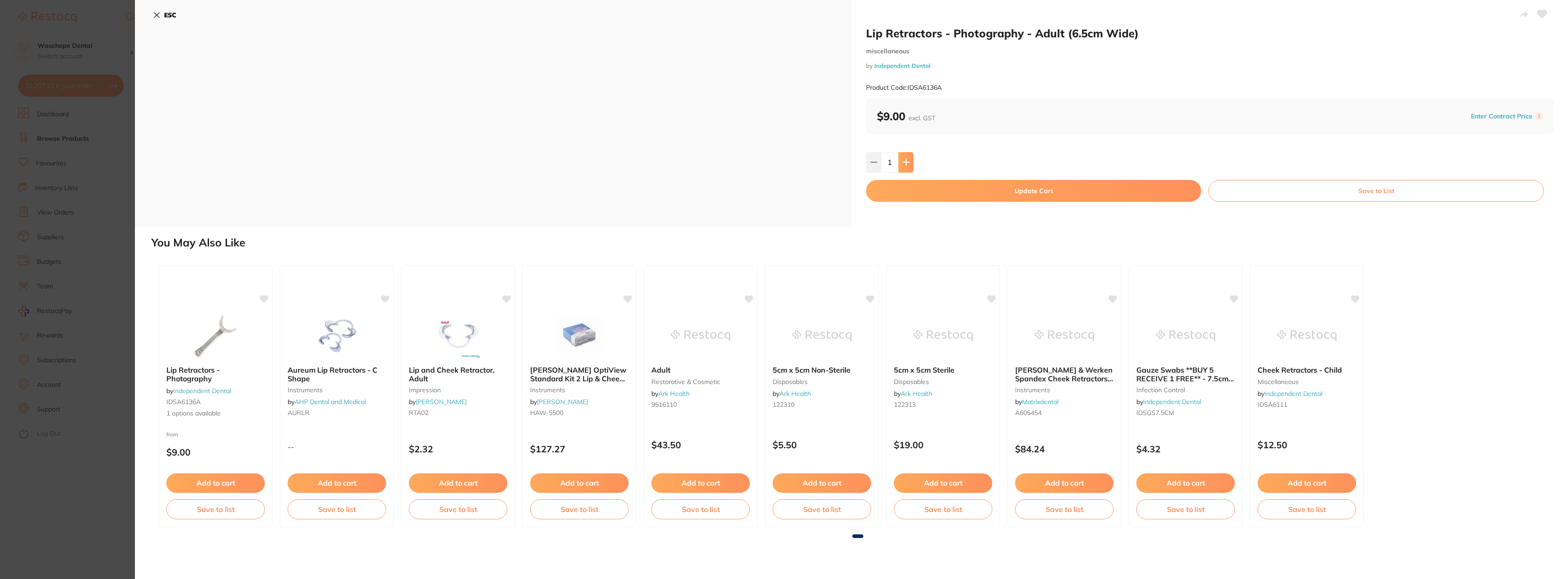
click at [902, 158] on button at bounding box center [906, 162] width 15 height 20
click at [904, 163] on icon at bounding box center [906, 162] width 6 height 6
type input "4"
click at [935, 196] on button "Update Cart" at bounding box center [1033, 191] width 335 height 22
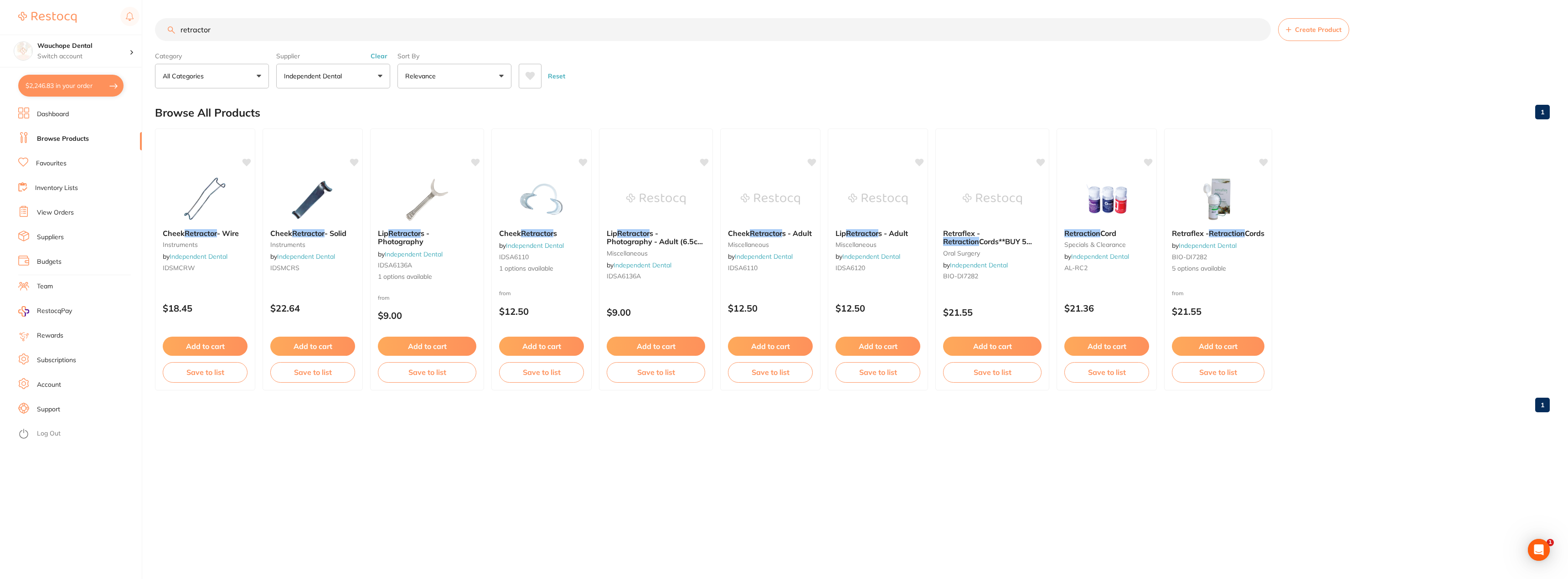
click at [86, 77] on button "$2,246.83 in your order" at bounding box center [71, 86] width 105 height 22
checkbox input "true"
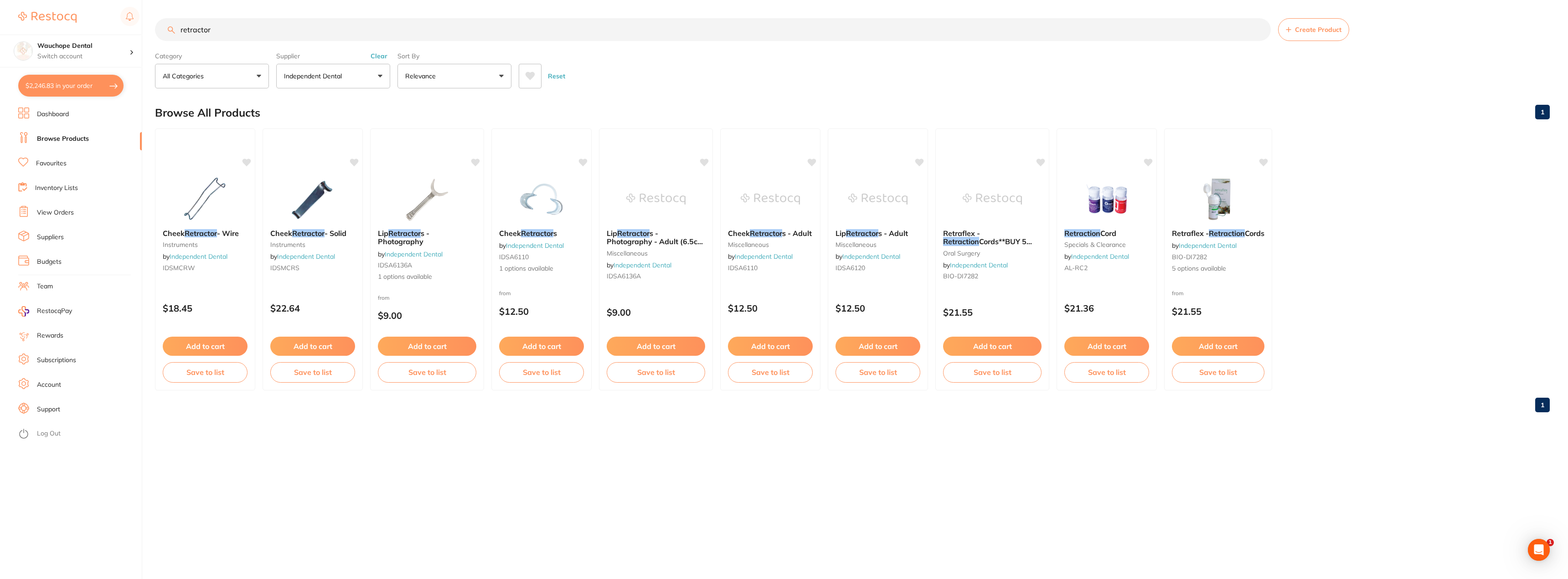
checkbox input "true"
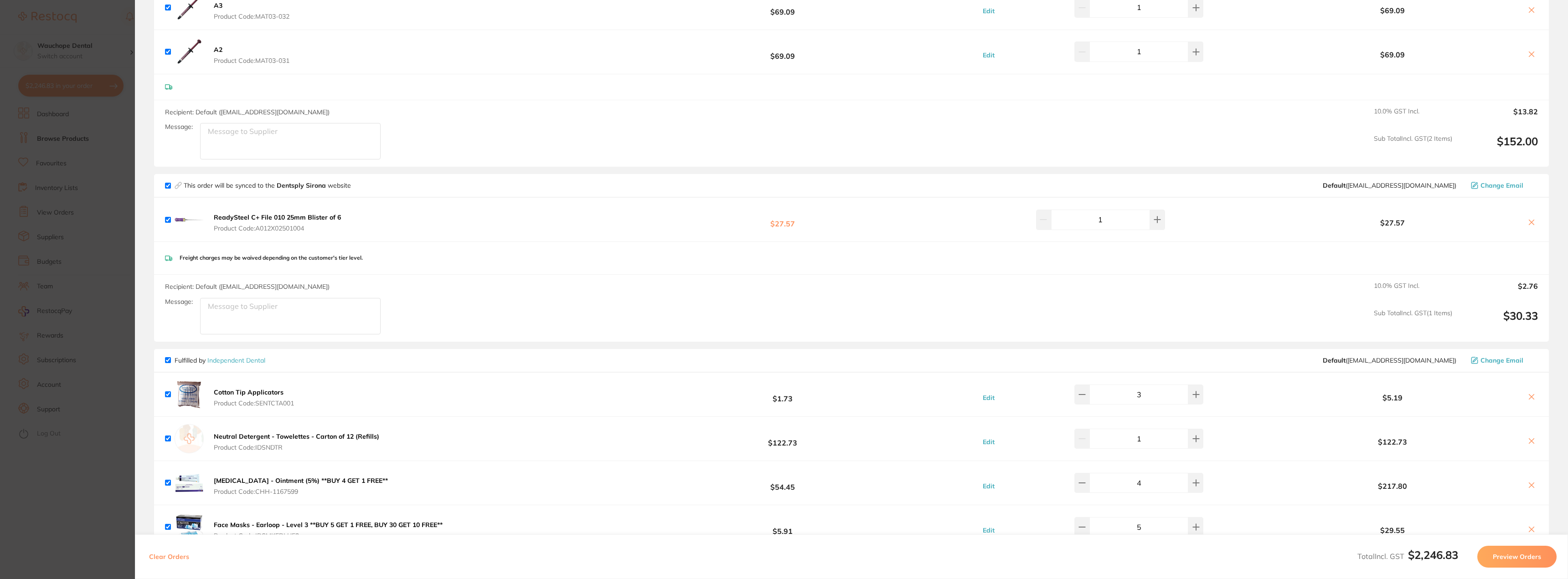
scroll to position [228, 0]
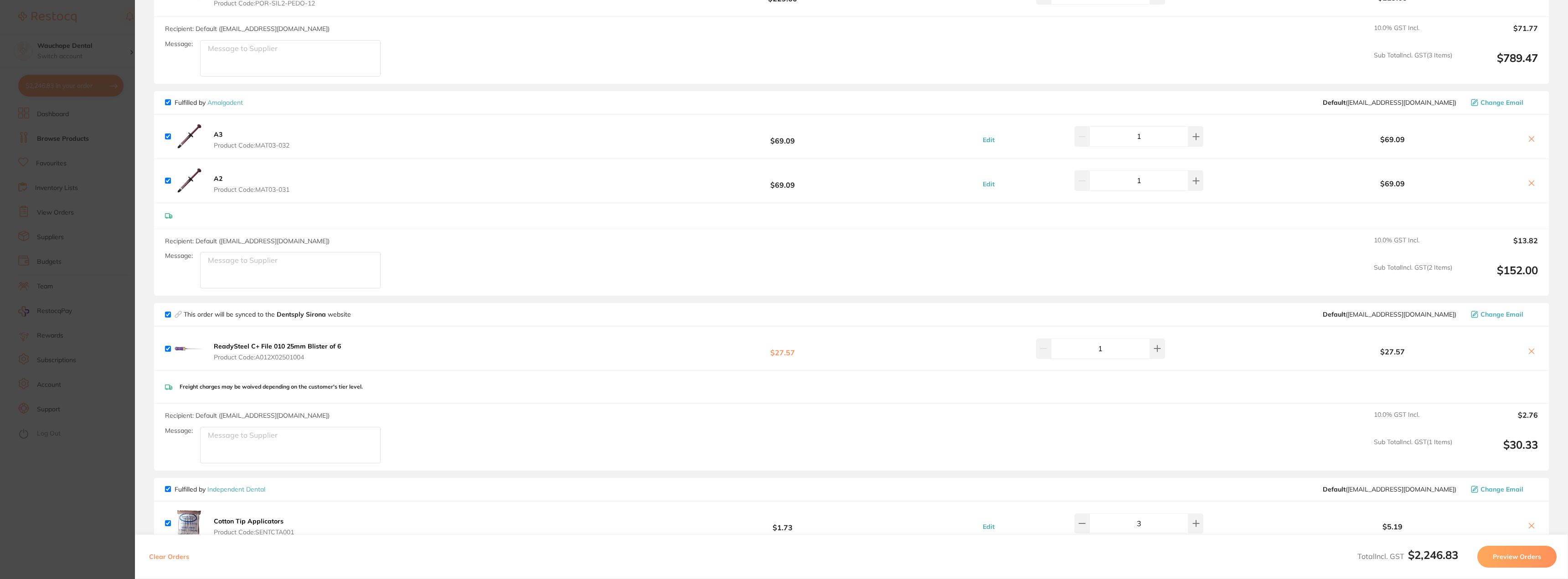
click at [216, 131] on b "A3" at bounding box center [218, 134] width 9 height 8
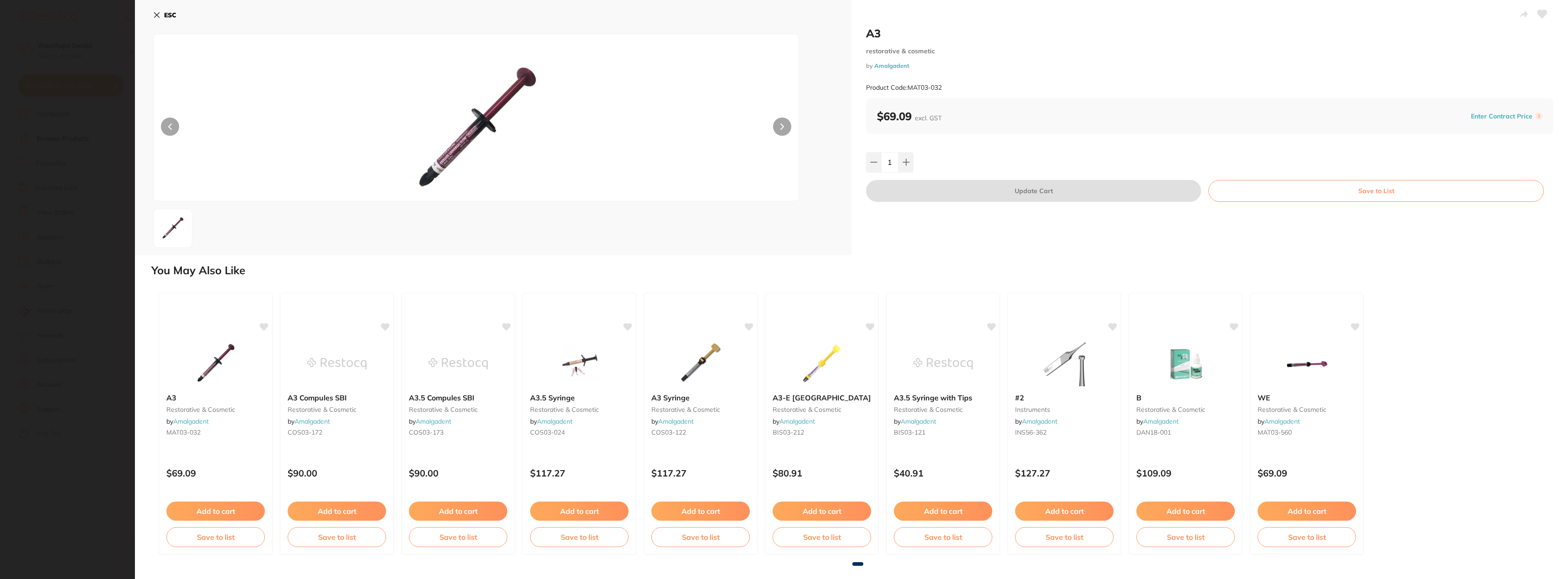
scroll to position [0, 0]
click at [457, 145] on img at bounding box center [476, 129] width 387 height 144
